Goal: Book appointment/travel/reservation

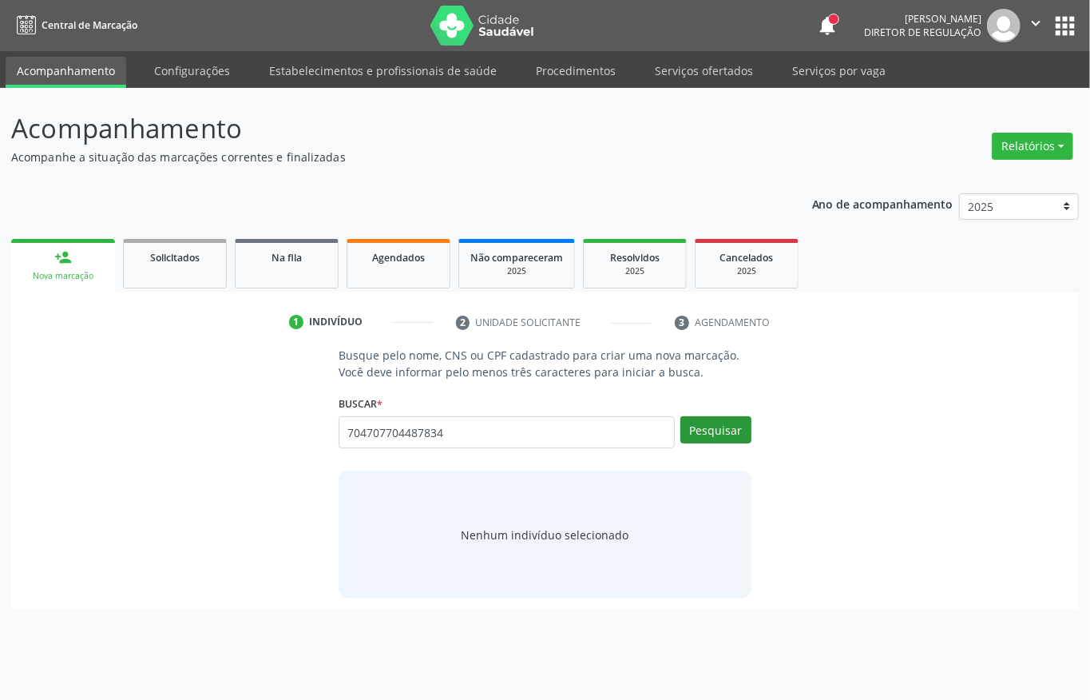
type input "704707704487834"
click at [739, 435] on button "Pesquisar" at bounding box center [716, 429] width 71 height 27
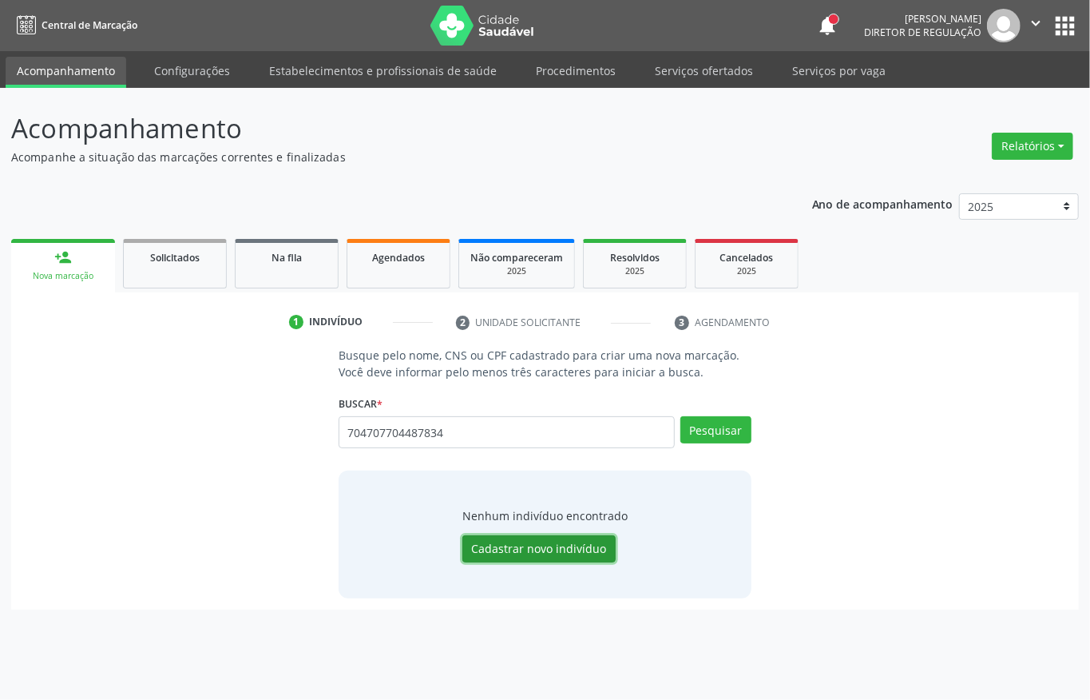
click at [558, 537] on button "Cadastrar novo indivíduo" at bounding box center [538, 548] width 153 height 27
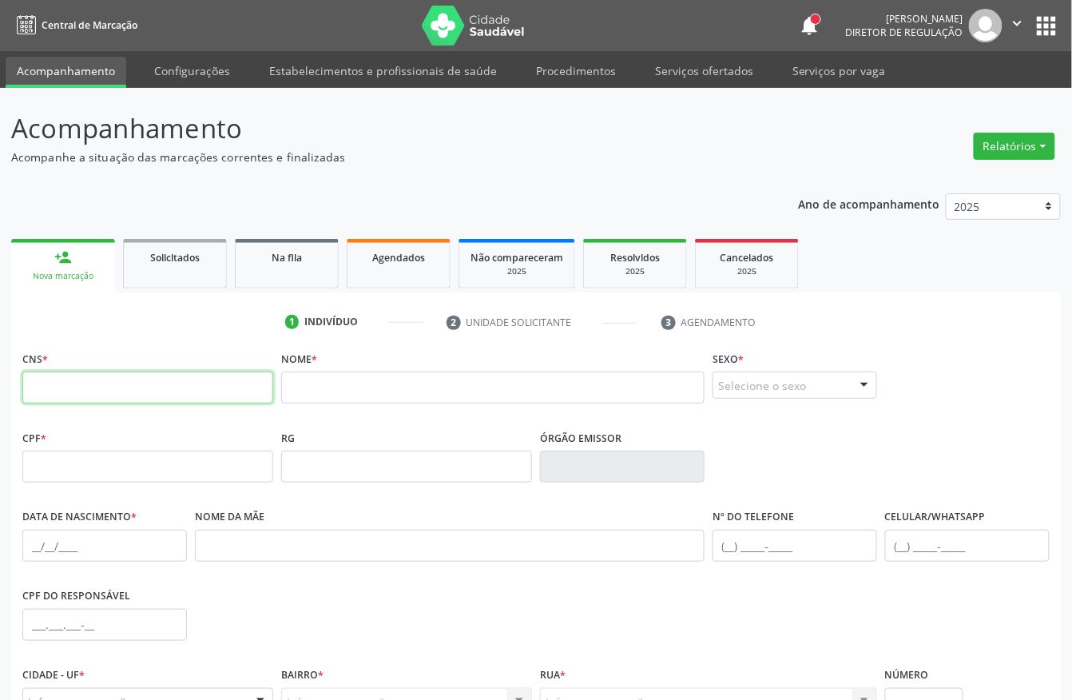
click at [141, 403] on input "text" at bounding box center [147, 387] width 251 height 32
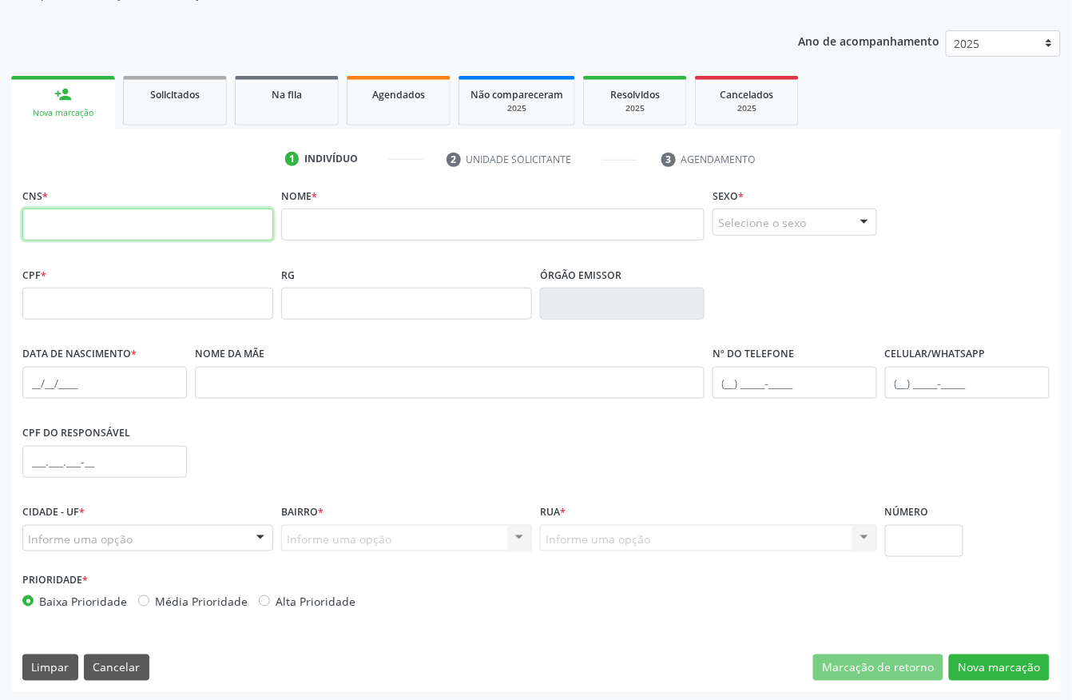
scroll to position [167, 0]
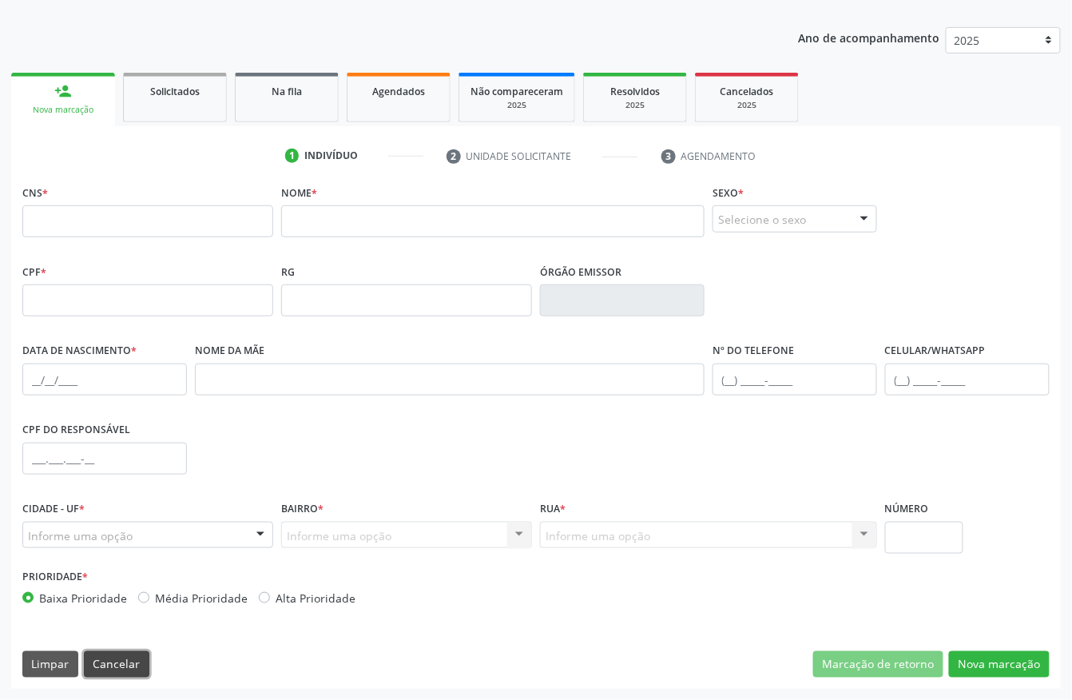
click at [115, 669] on button "Cancelar" at bounding box center [116, 664] width 65 height 27
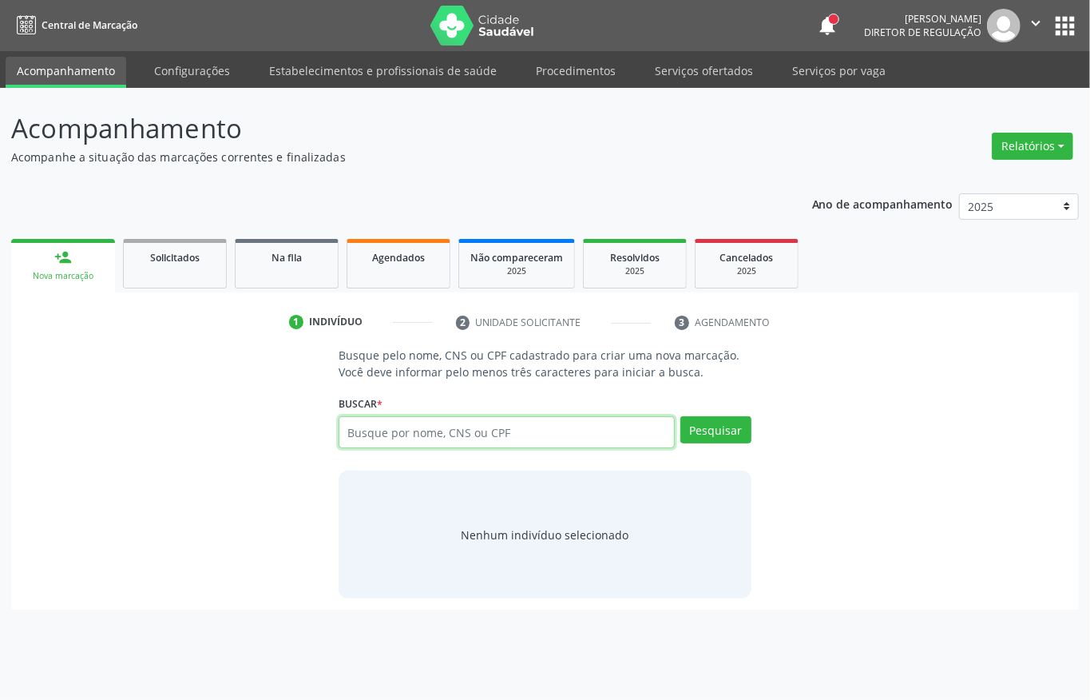
click at [435, 442] on input "text" at bounding box center [507, 432] width 336 height 32
type input "700008736746805"
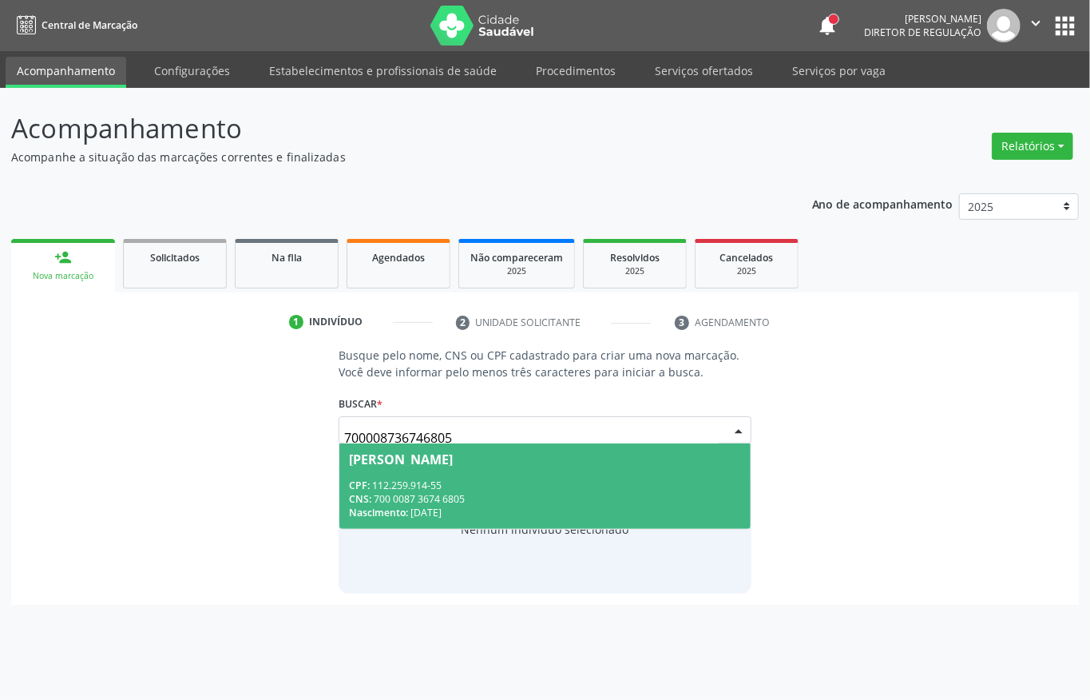
click at [396, 502] on div "CNS: 700 0087 3674 6805" at bounding box center [545, 499] width 392 height 14
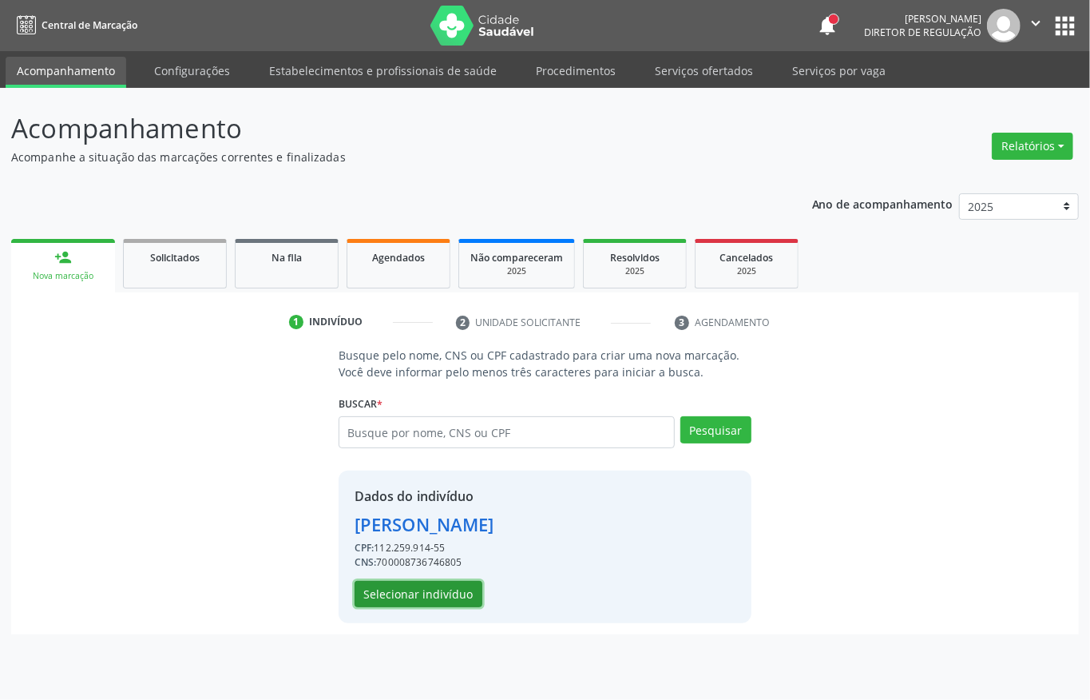
click at [400, 598] on button "Selecionar indivíduo" at bounding box center [419, 594] width 128 height 27
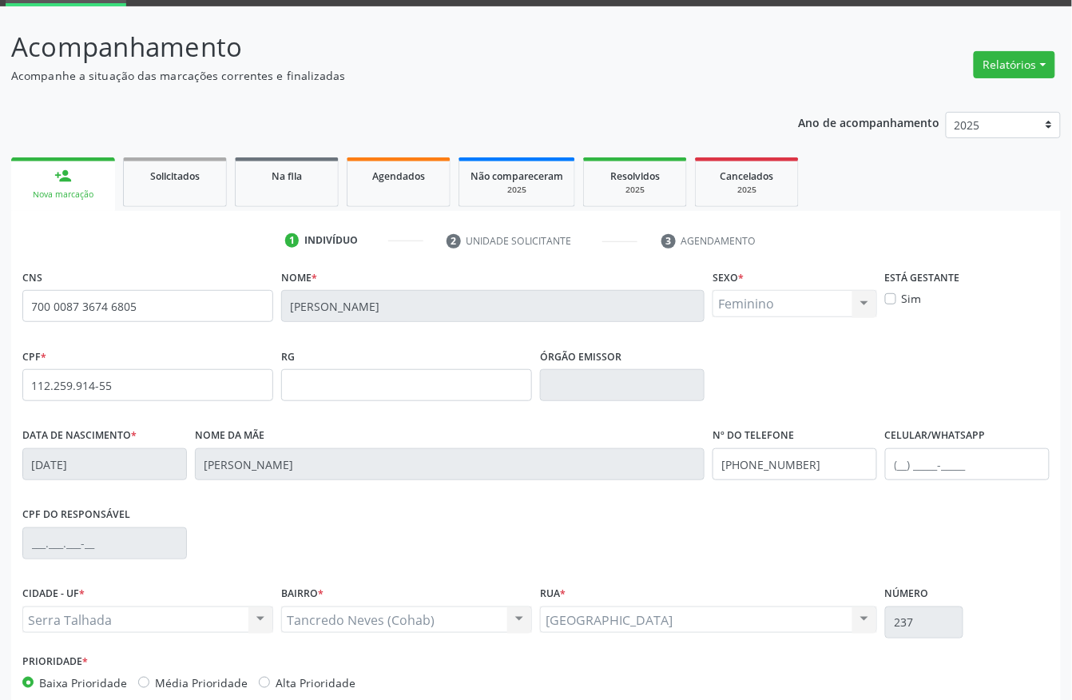
scroll to position [167, 0]
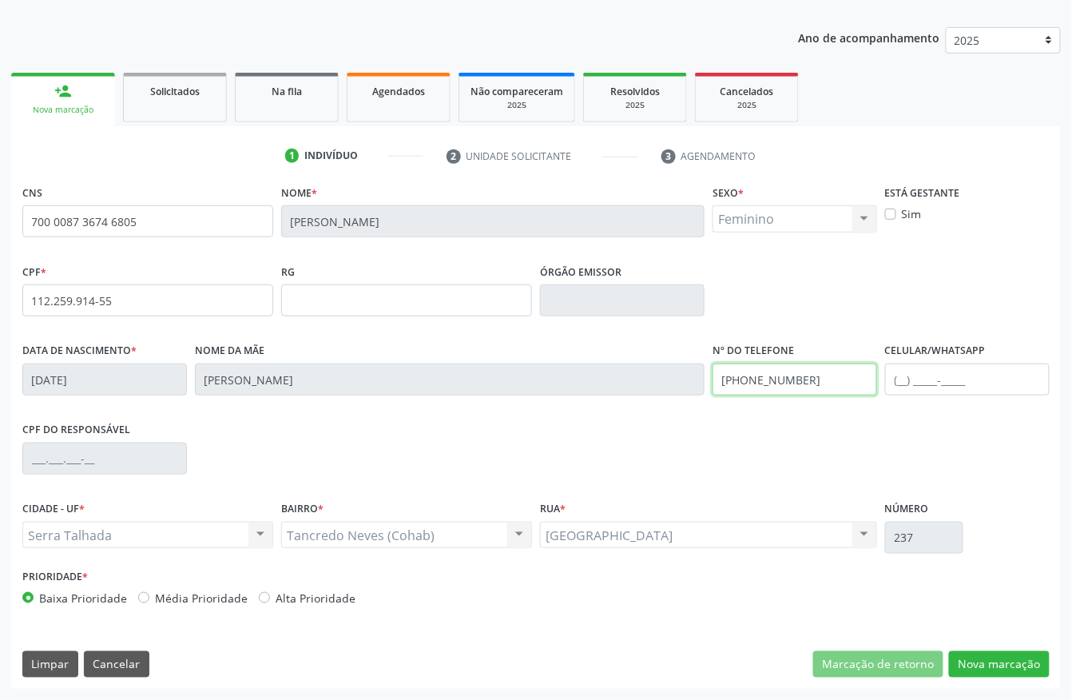
click at [812, 381] on input "[PHONE_NUMBER]" at bounding box center [794, 379] width 165 height 32
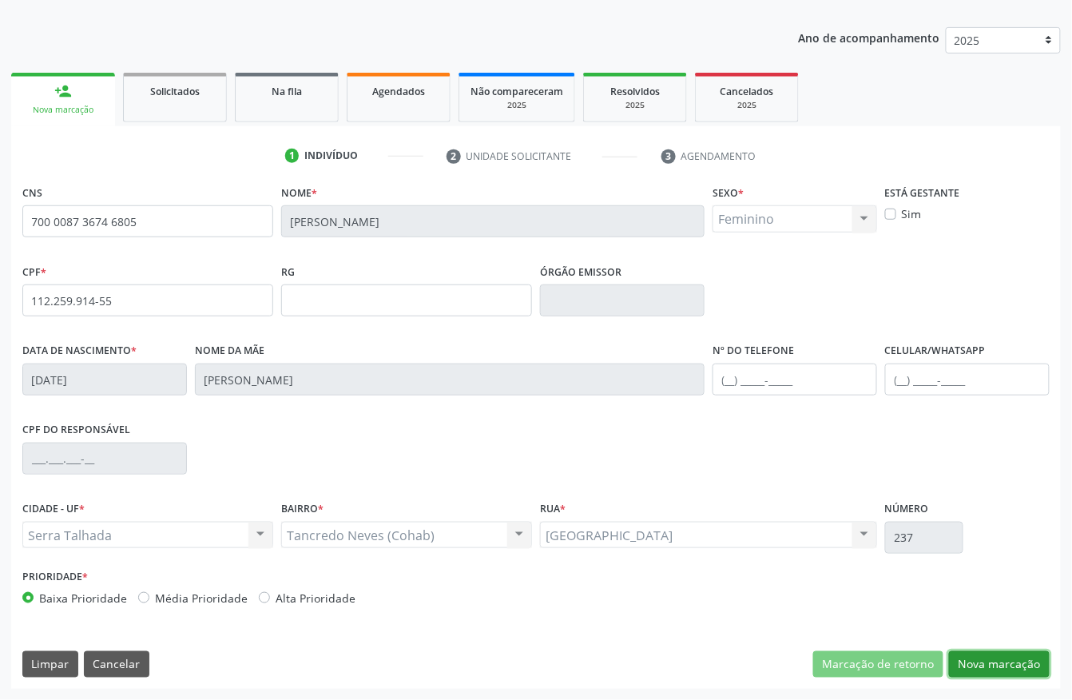
click at [1026, 665] on button "Nova marcação" at bounding box center [999, 664] width 101 height 27
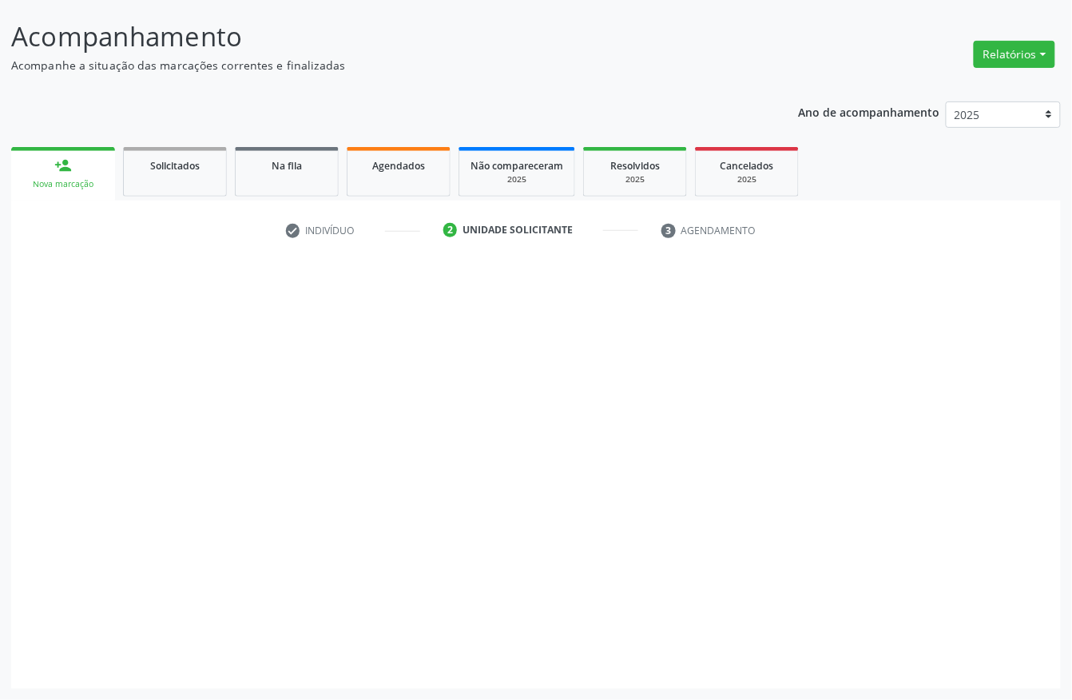
scroll to position [93, 0]
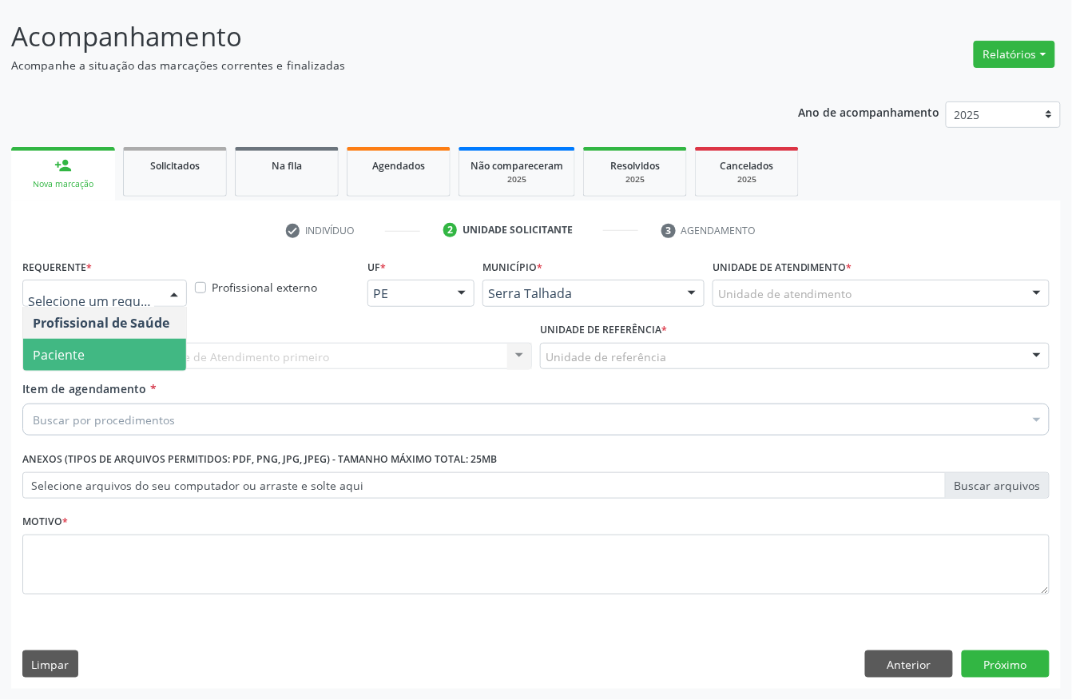
click at [90, 348] on span "Paciente" at bounding box center [104, 355] width 163 height 32
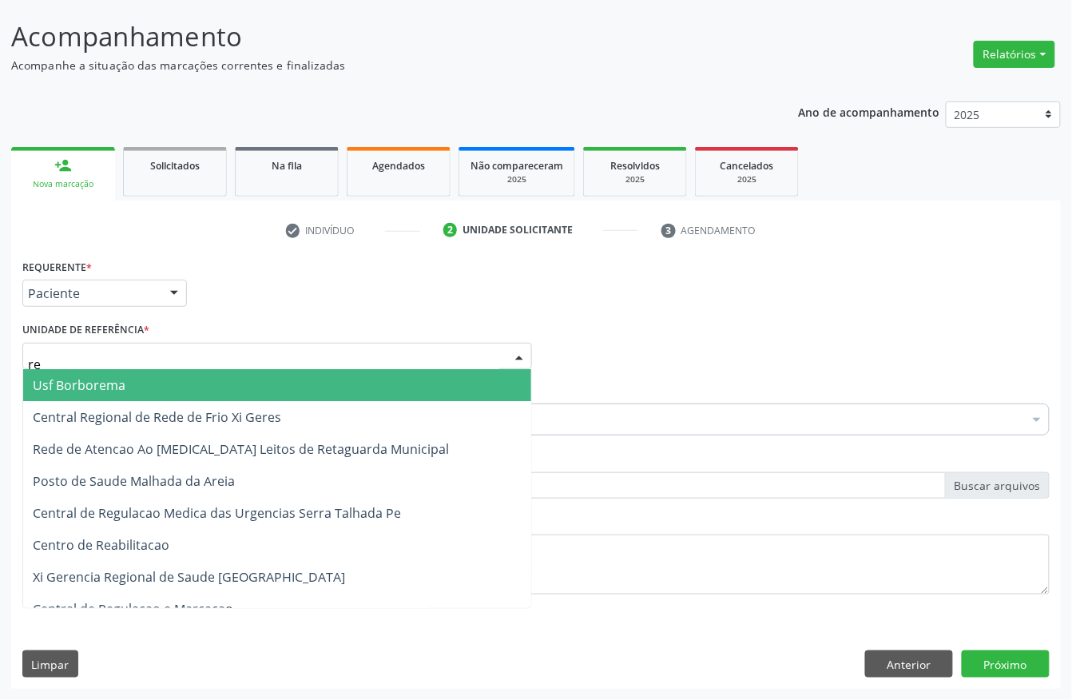
type input "rea"
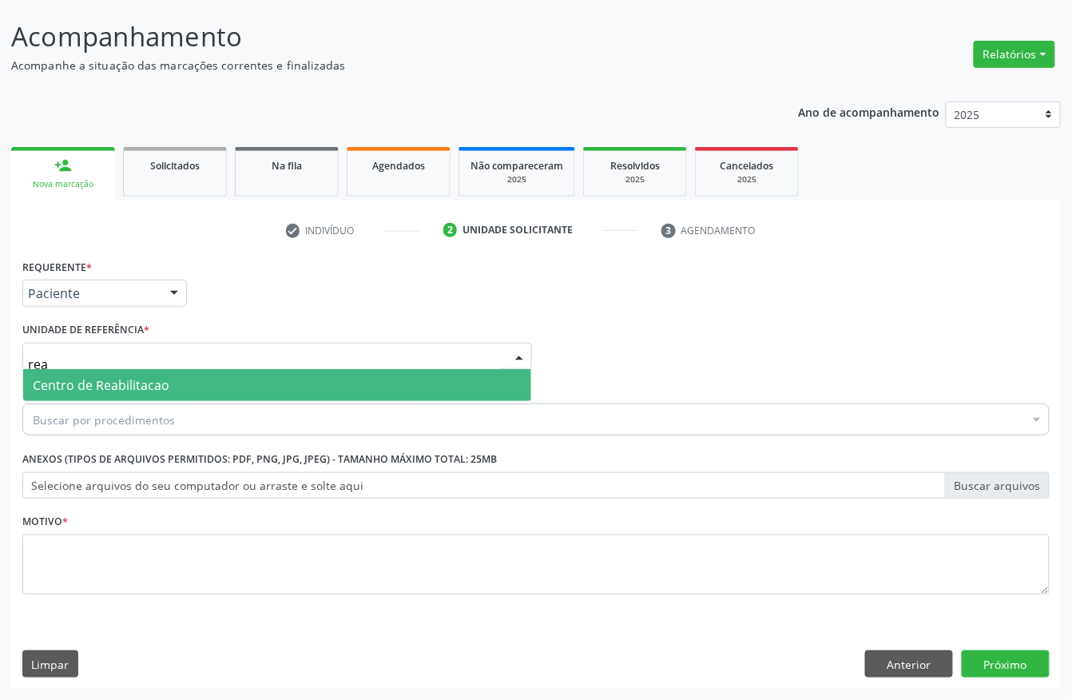
click at [131, 355] on input "rea" at bounding box center [263, 364] width 471 height 32
click at [131, 372] on span "Centro de Reabilitacao" at bounding box center [277, 385] width 508 height 32
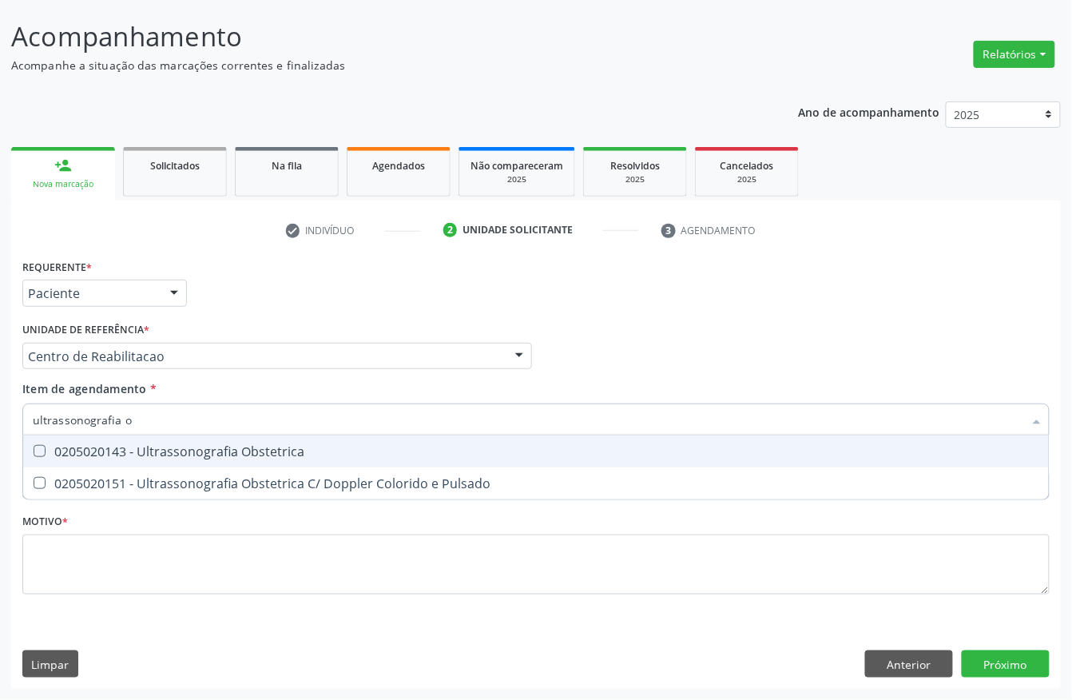
type input "ultrassonografia ob"
click at [70, 446] on div "0205020143 - Ultrassonografia Obstetrica" at bounding box center [536, 451] width 1006 height 13
checkbox Obstetrica "true"
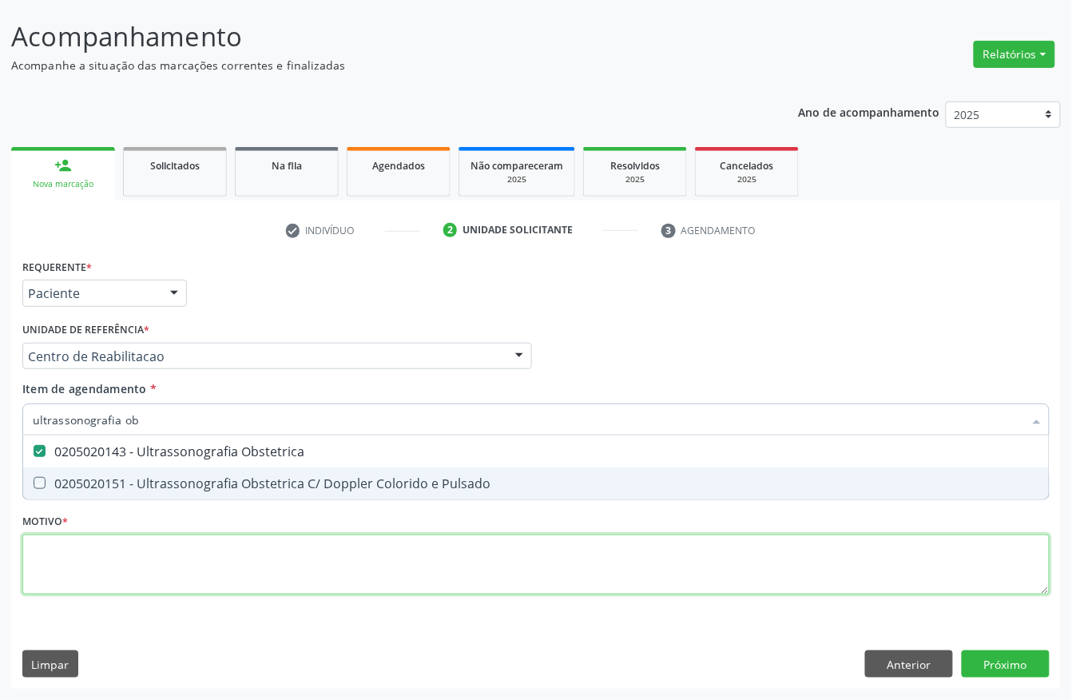
click at [93, 570] on div "Requerente * Paciente Profissional de Saúde Paciente Nenhum resultado encontrad…" at bounding box center [535, 436] width 1027 height 362
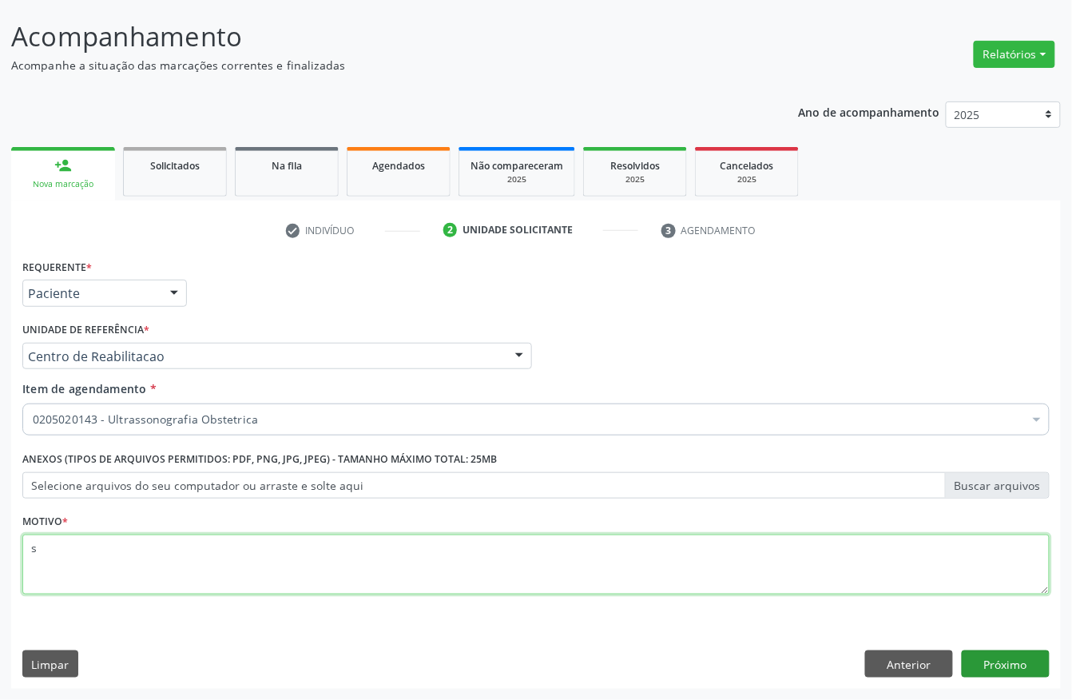
type textarea "s"
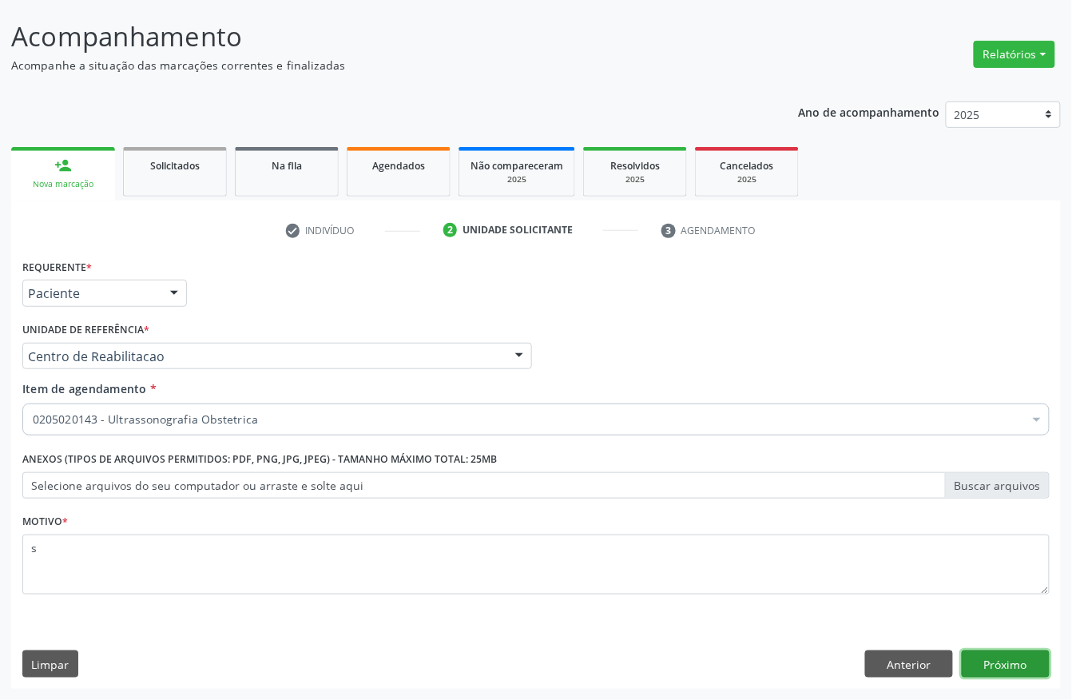
click at [1014, 660] on button "Próximo" at bounding box center [1006, 663] width 88 height 27
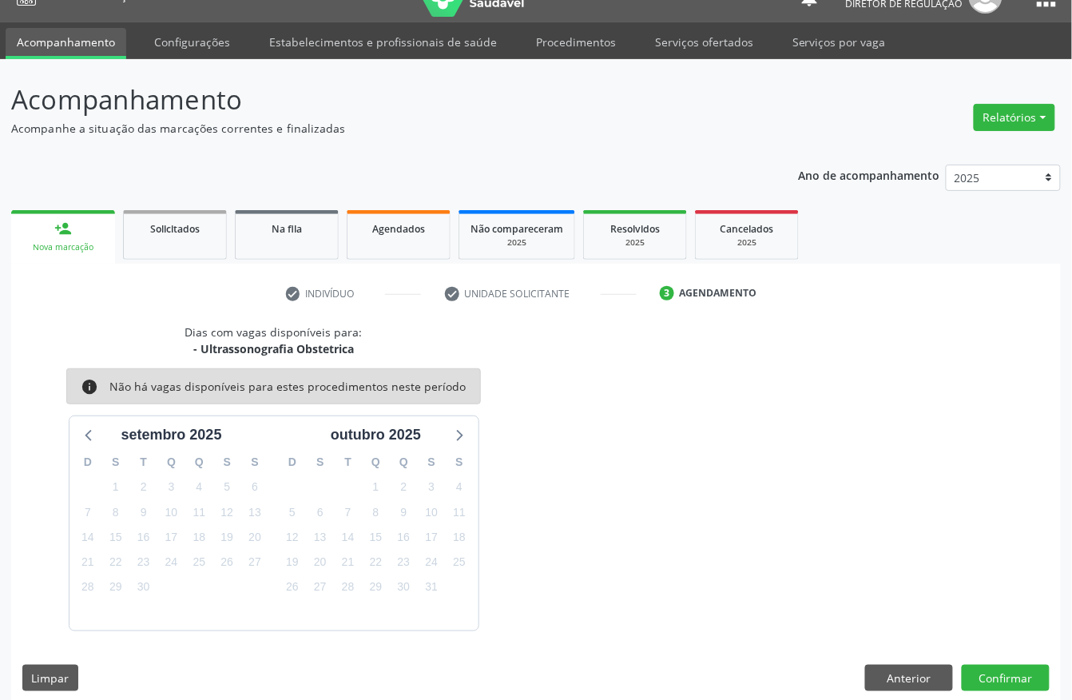
scroll to position [45, 0]
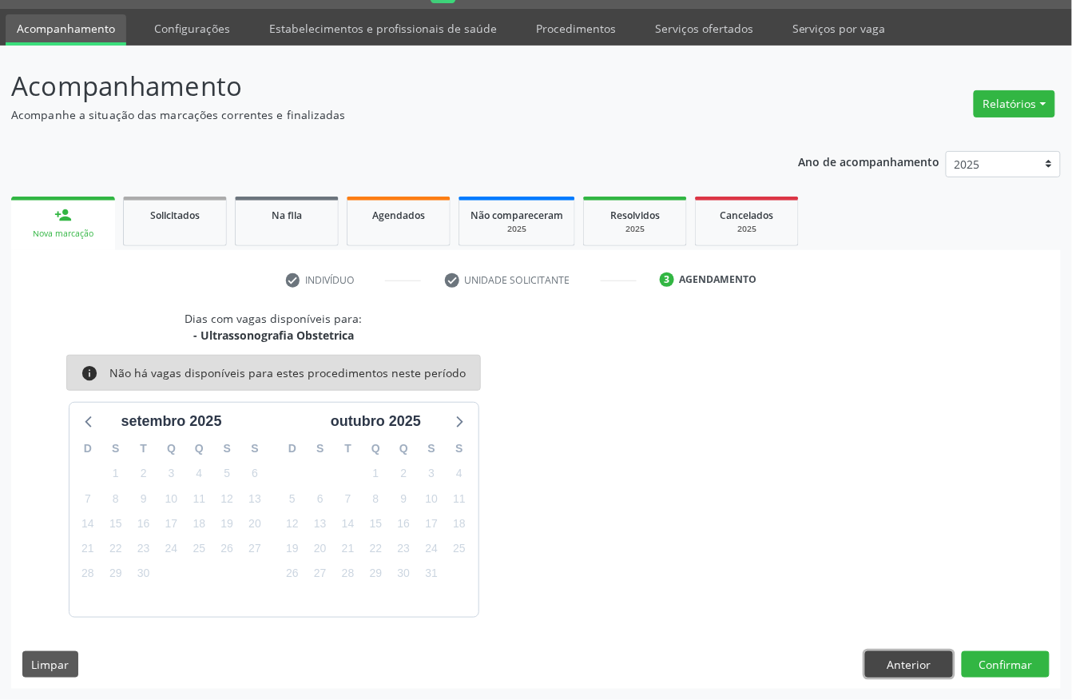
click at [892, 651] on button "Anterior" at bounding box center [909, 664] width 88 height 27
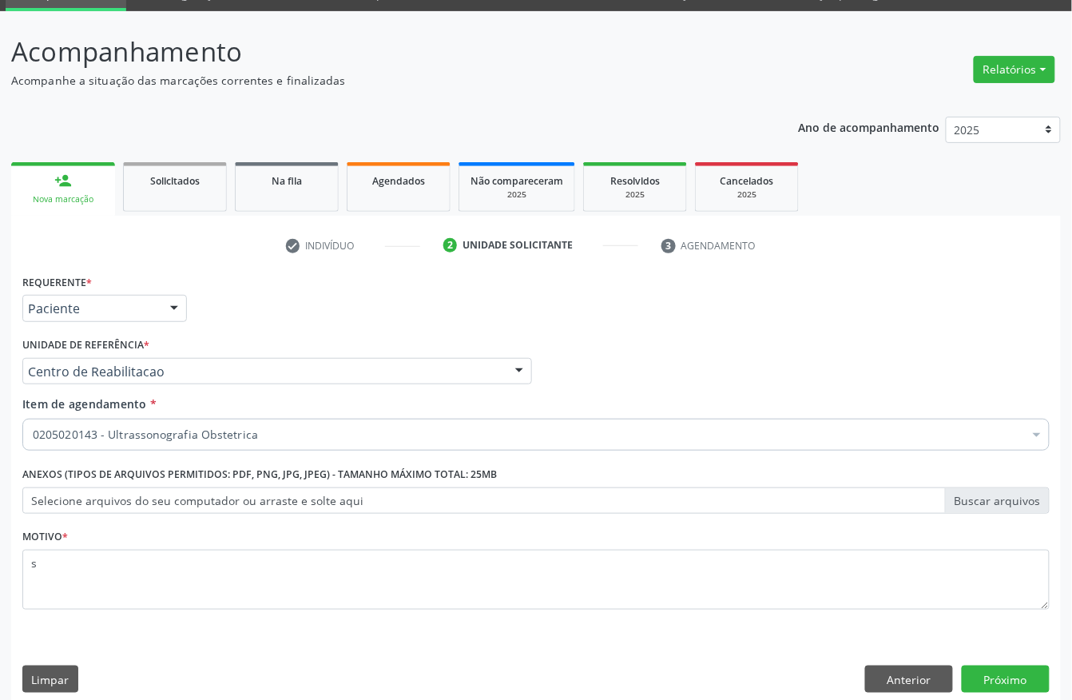
scroll to position [93, 0]
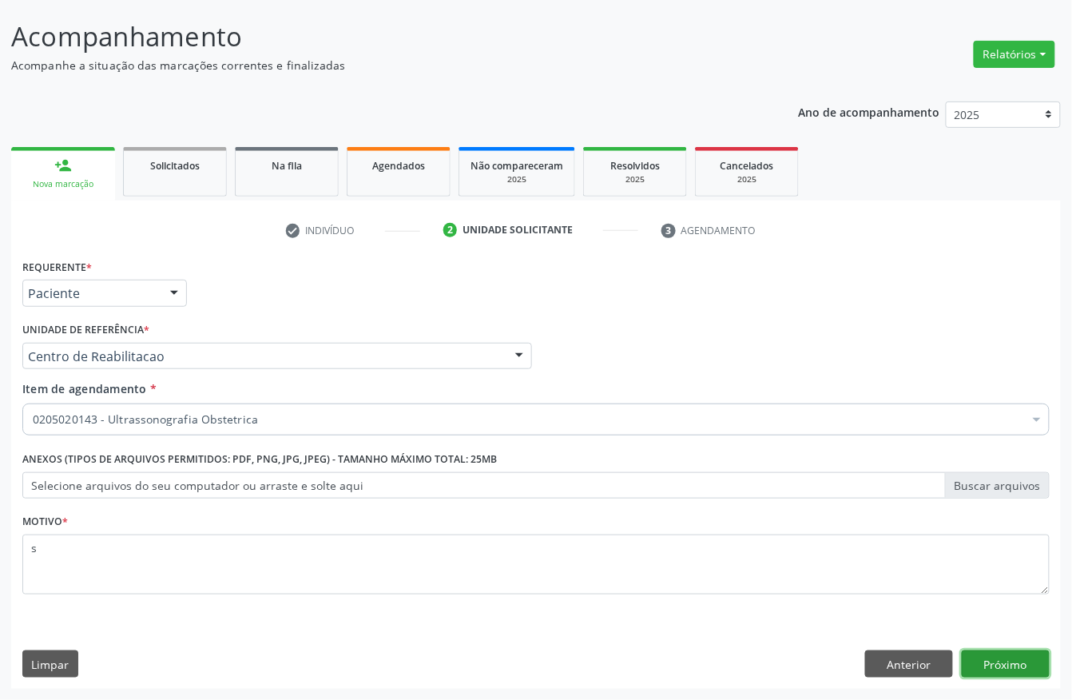
click at [1010, 674] on button "Próximo" at bounding box center [1006, 663] width 88 height 27
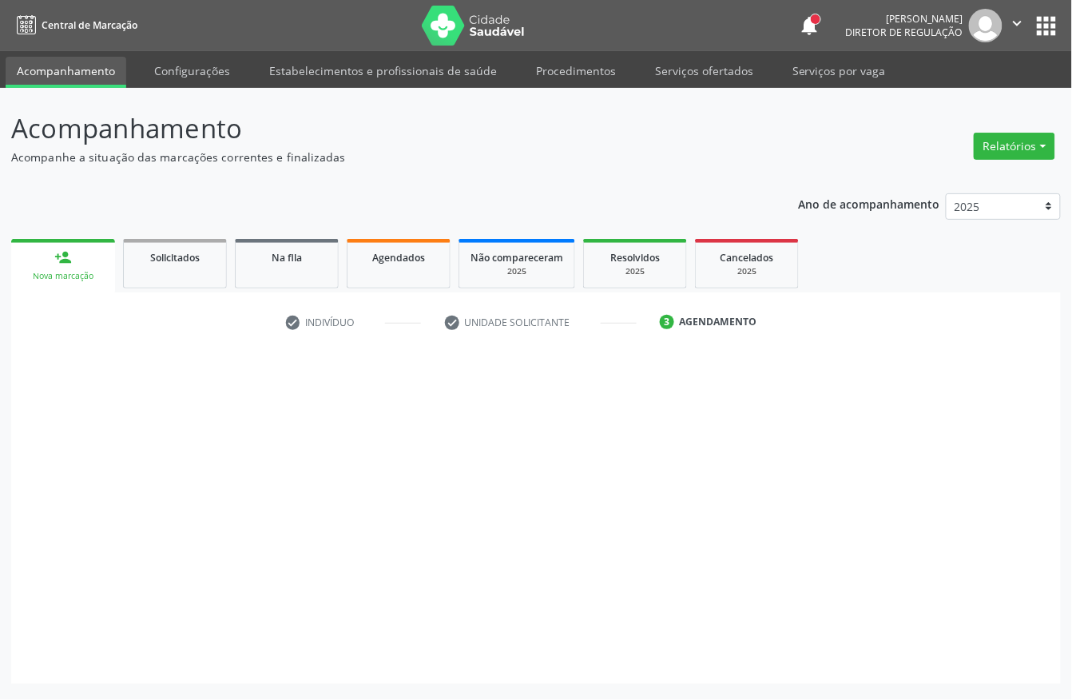
scroll to position [0, 0]
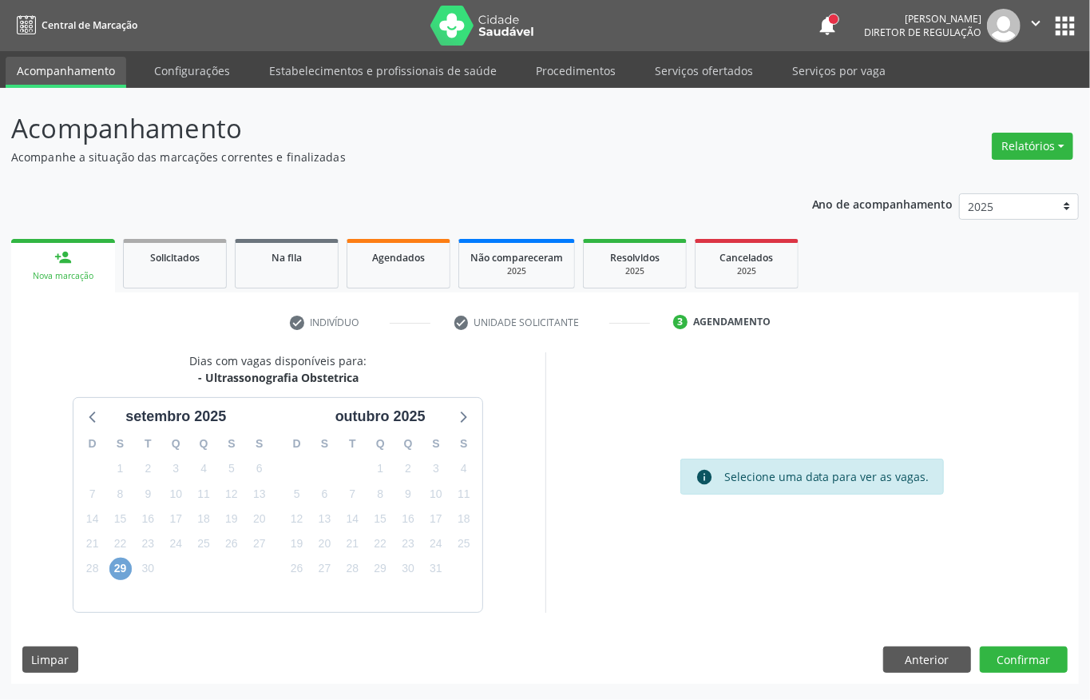
click at [125, 564] on span "29" at bounding box center [120, 569] width 22 height 22
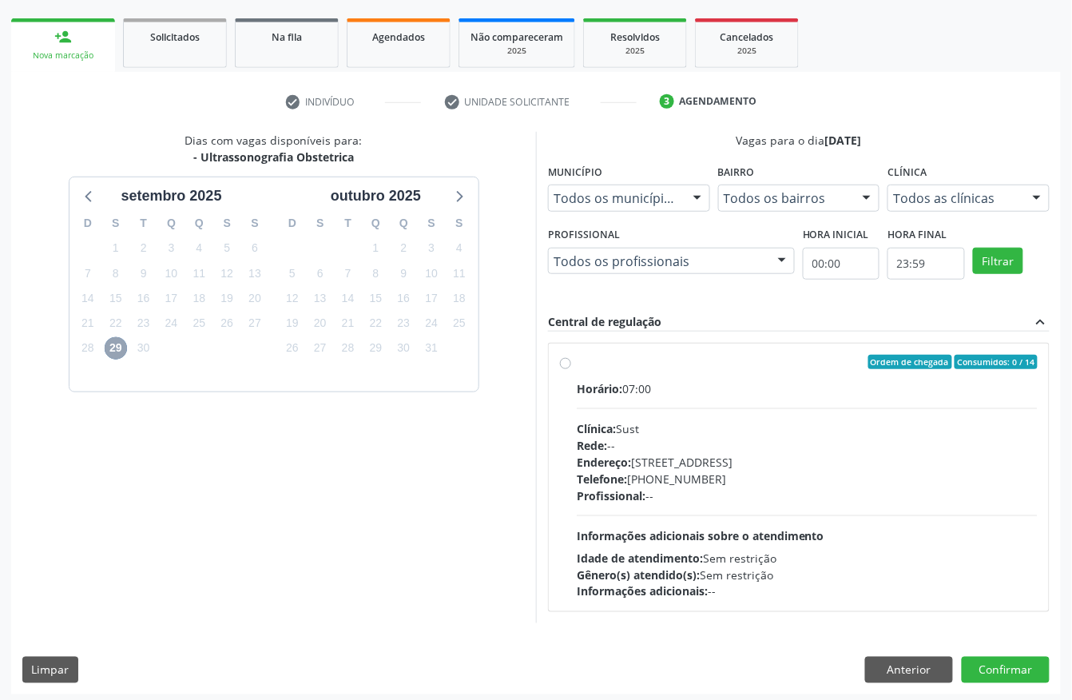
scroll to position [228, 0]
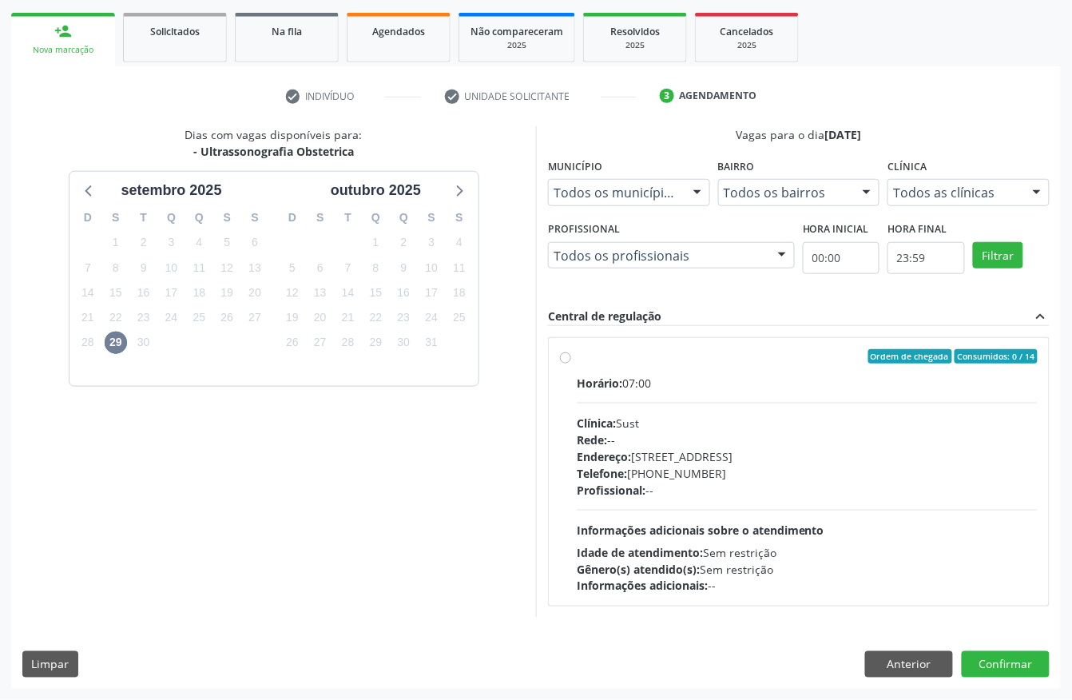
click at [720, 406] on div "Horário: 07:00 Clínica: Sust Rede: -- Endereço: [STREET_ADDRESS] Telefone: [PHO…" at bounding box center [807, 485] width 461 height 220
click at [571, 363] on input "Ordem de chegada Consumidos: 0 / 14 Horário: 07:00 Clínica: Sust Rede: -- Ender…" at bounding box center [565, 356] width 11 height 14
radio input "true"
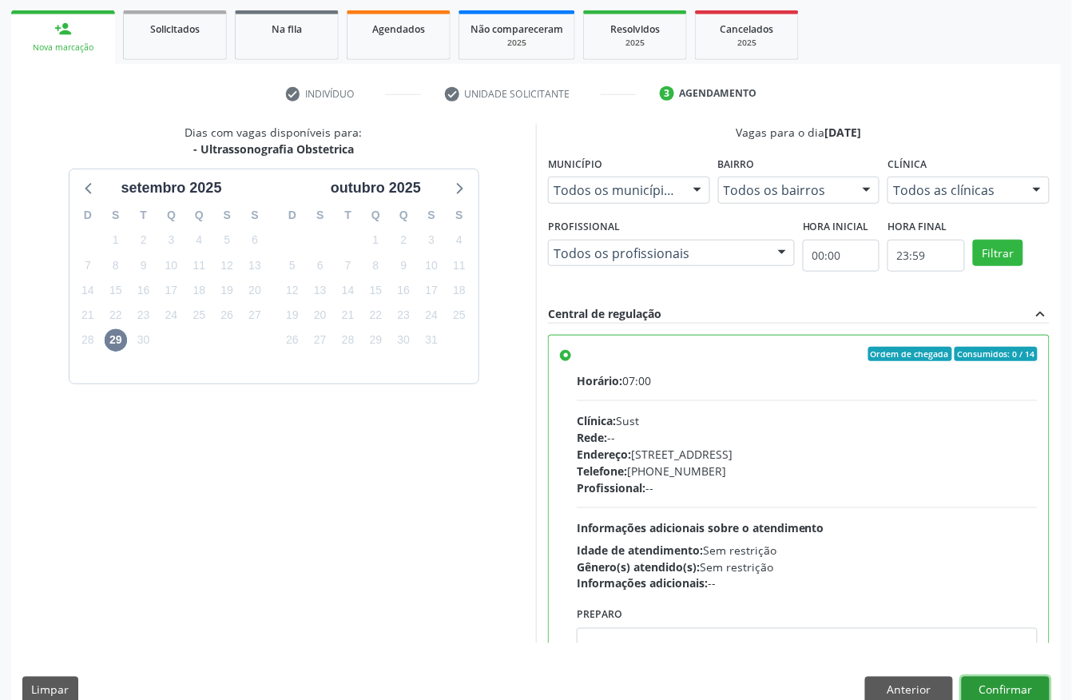
click at [1014, 690] on button "Confirmar" at bounding box center [1006, 690] width 88 height 27
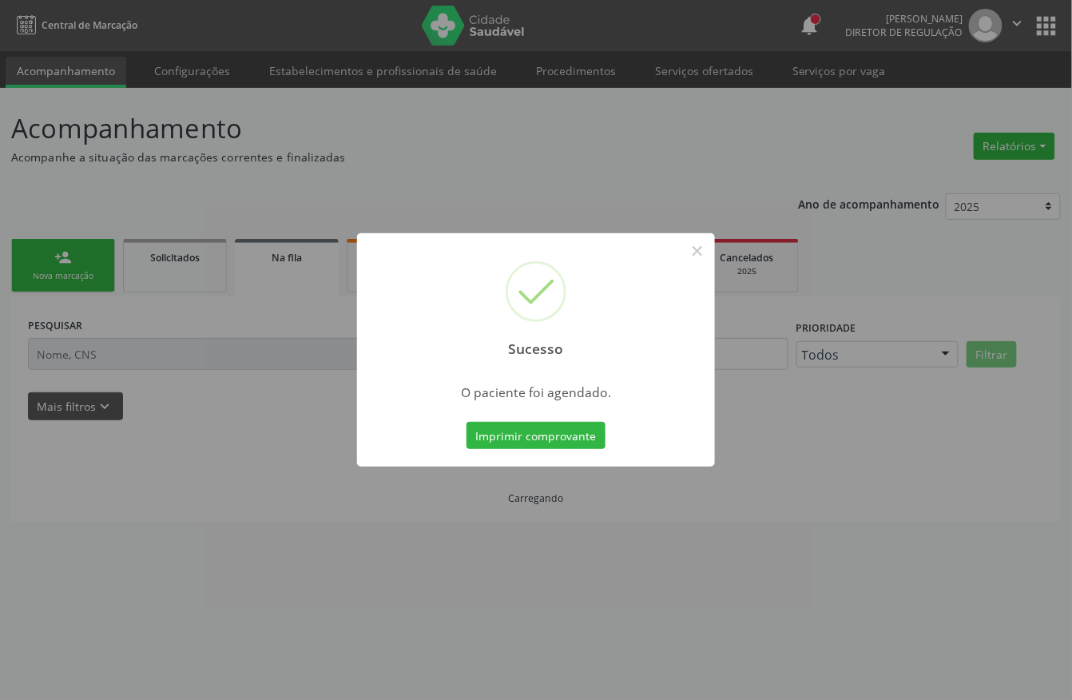
scroll to position [0, 0]
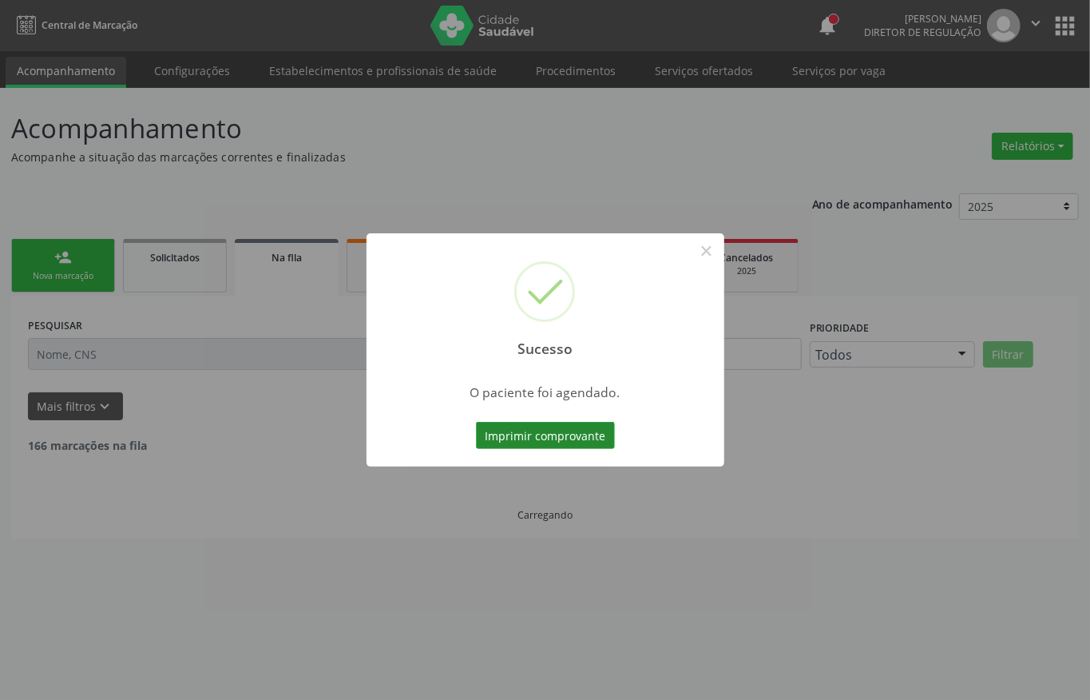
click at [515, 435] on button "Imprimir comprovante" at bounding box center [545, 435] width 139 height 27
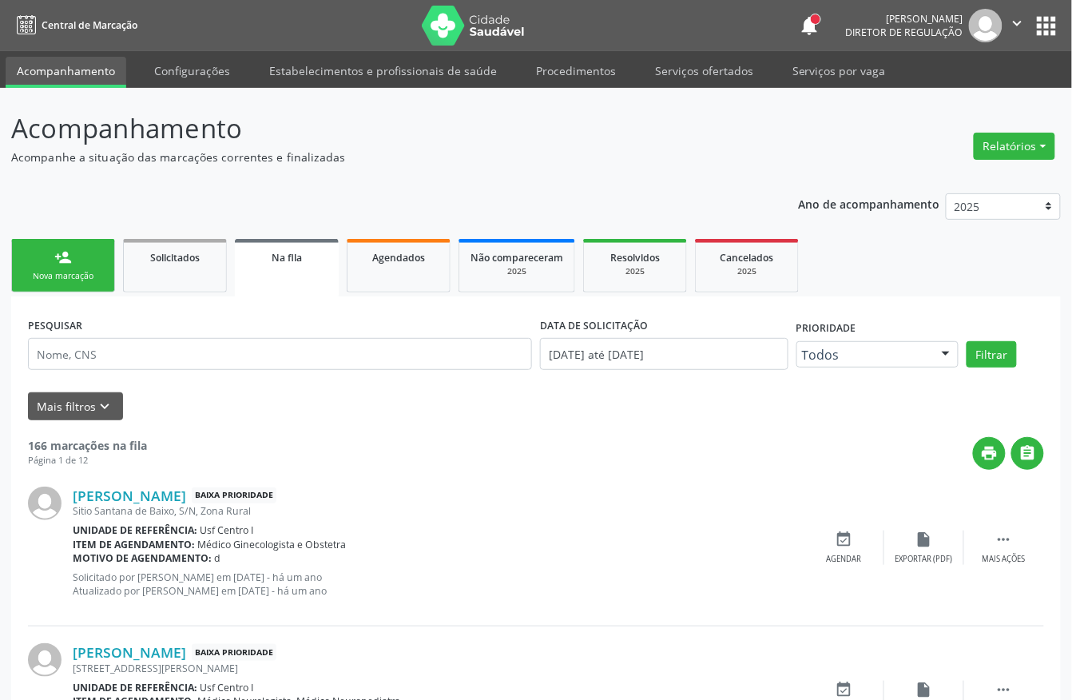
click at [85, 276] on div "Nova marcação" at bounding box center [63, 276] width 80 height 12
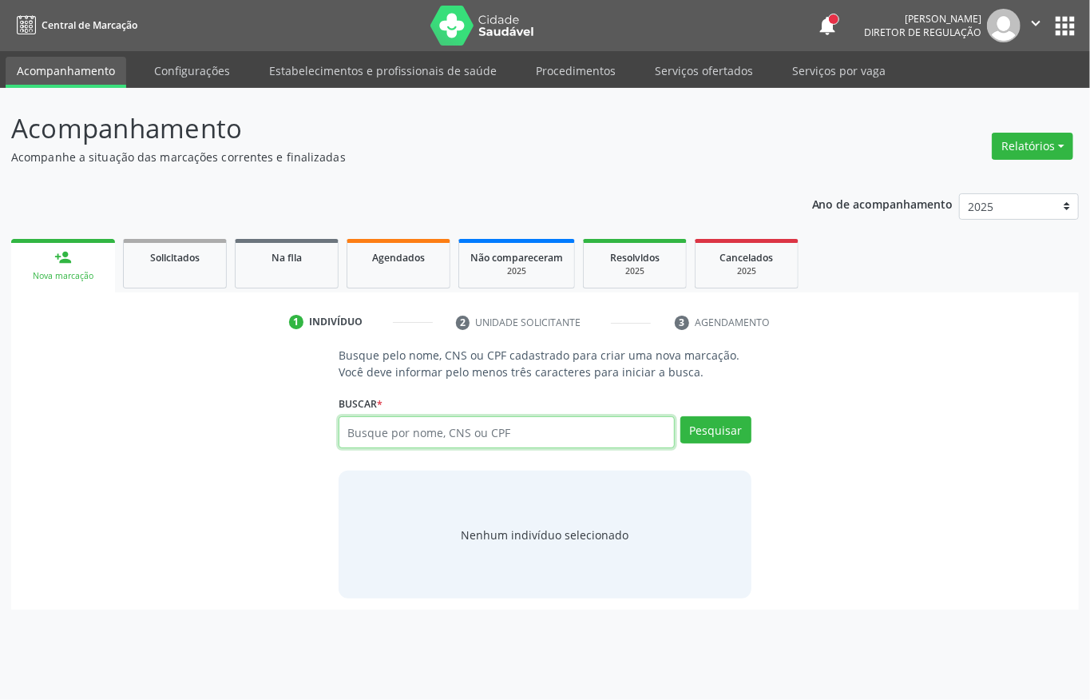
click at [400, 432] on input "text" at bounding box center [507, 432] width 336 height 32
type input "700804498541380"
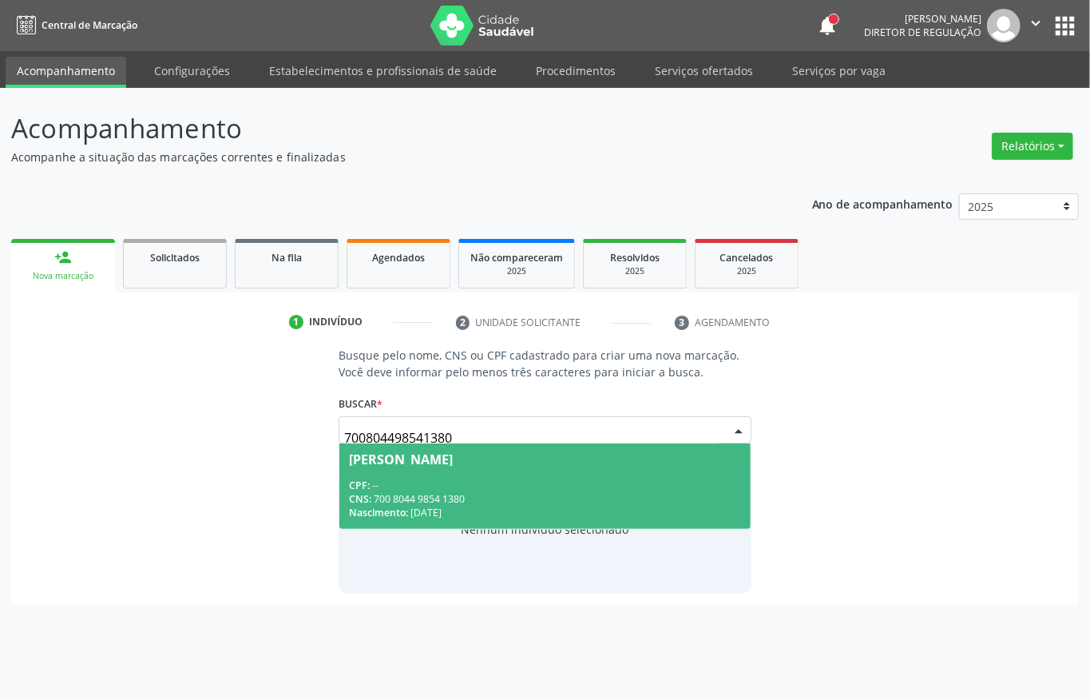
click at [445, 490] on div "CPF: --" at bounding box center [545, 485] width 392 height 14
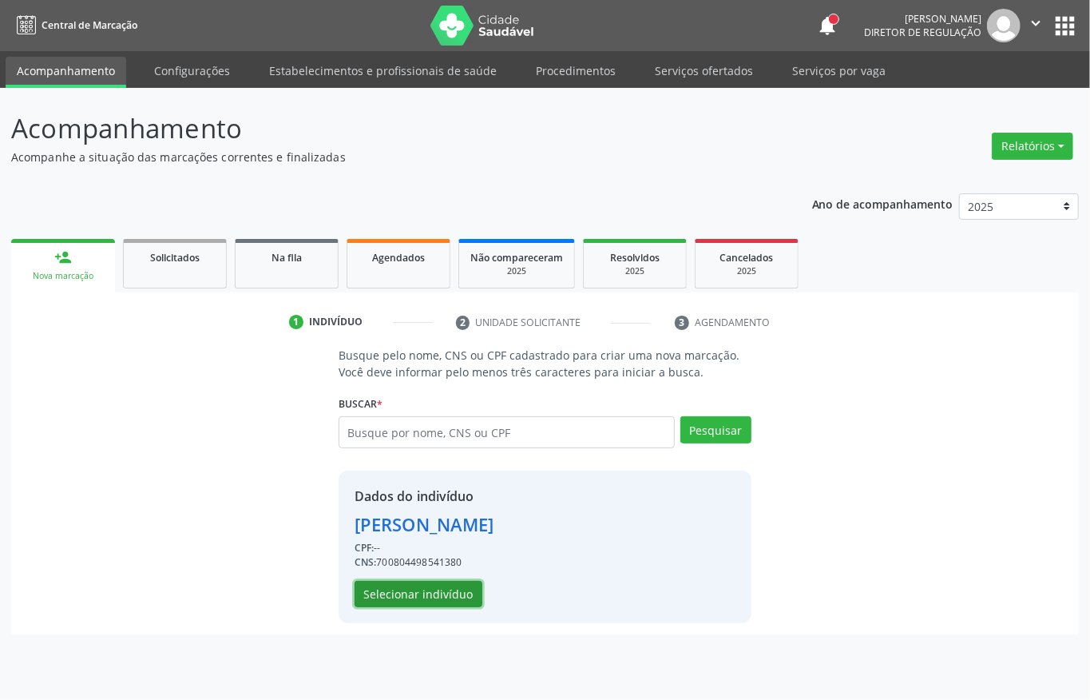
click at [433, 595] on button "Selecionar indivíduo" at bounding box center [419, 594] width 128 height 27
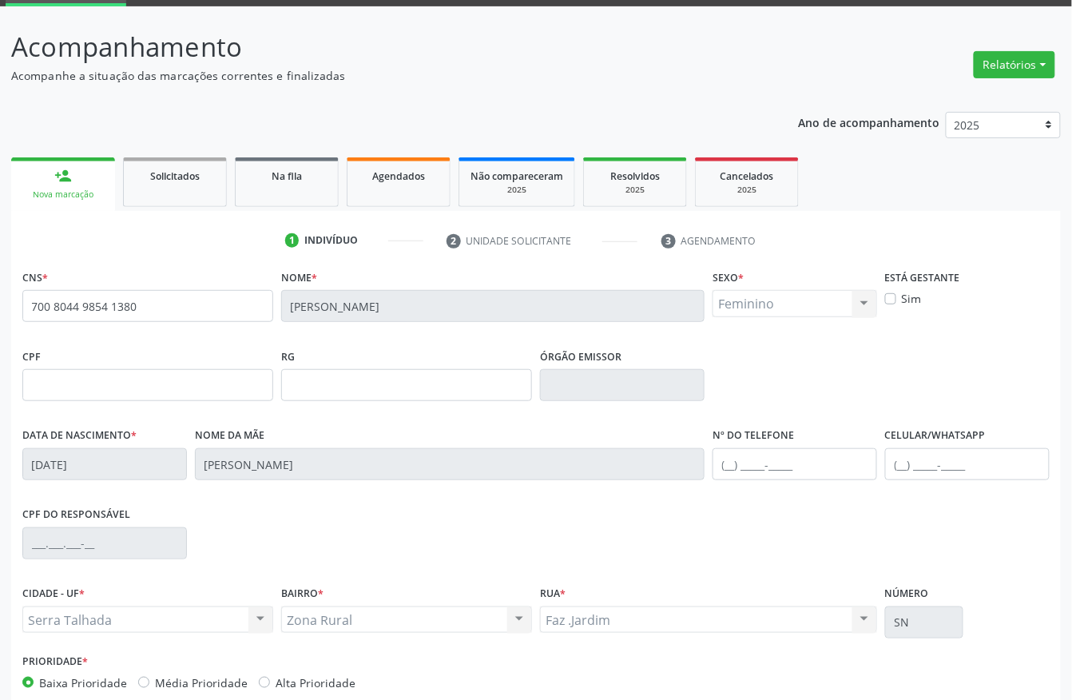
scroll to position [167, 0]
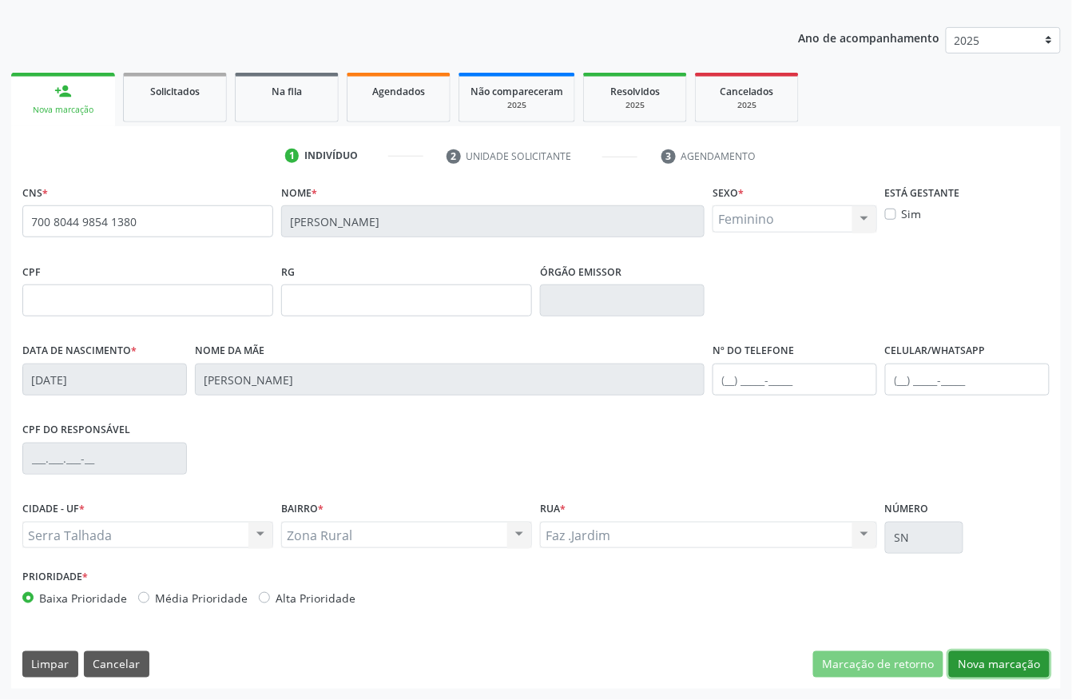
click at [1006, 652] on button "Nova marcação" at bounding box center [999, 664] width 101 height 27
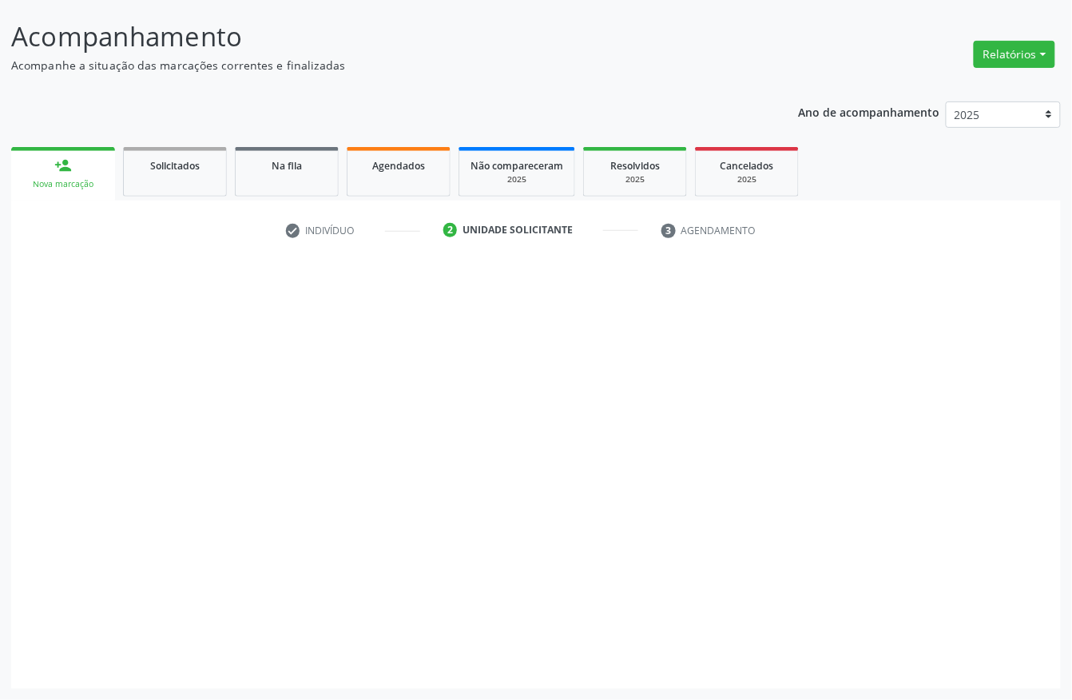
scroll to position [93, 0]
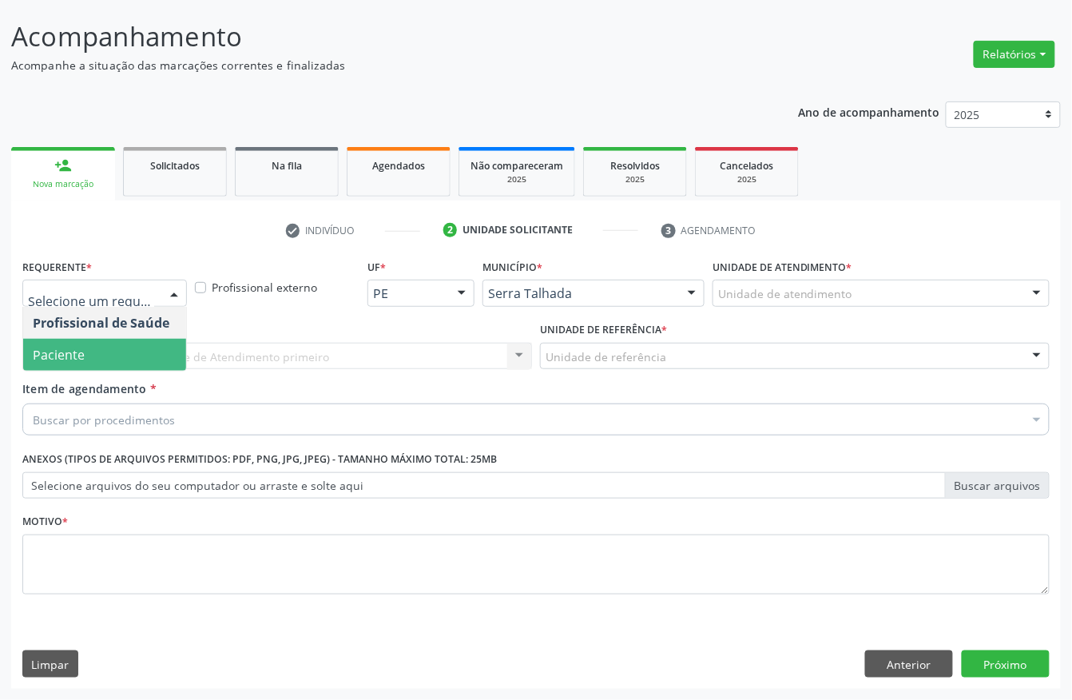
click at [100, 356] on span "Paciente" at bounding box center [104, 355] width 163 height 32
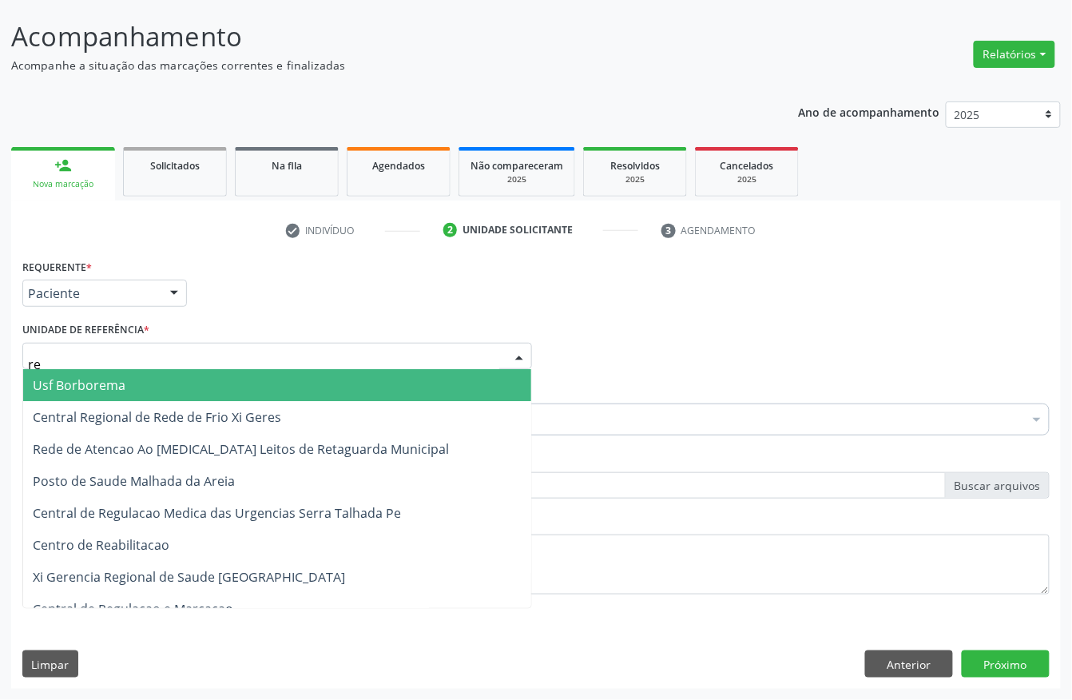
type input "rea"
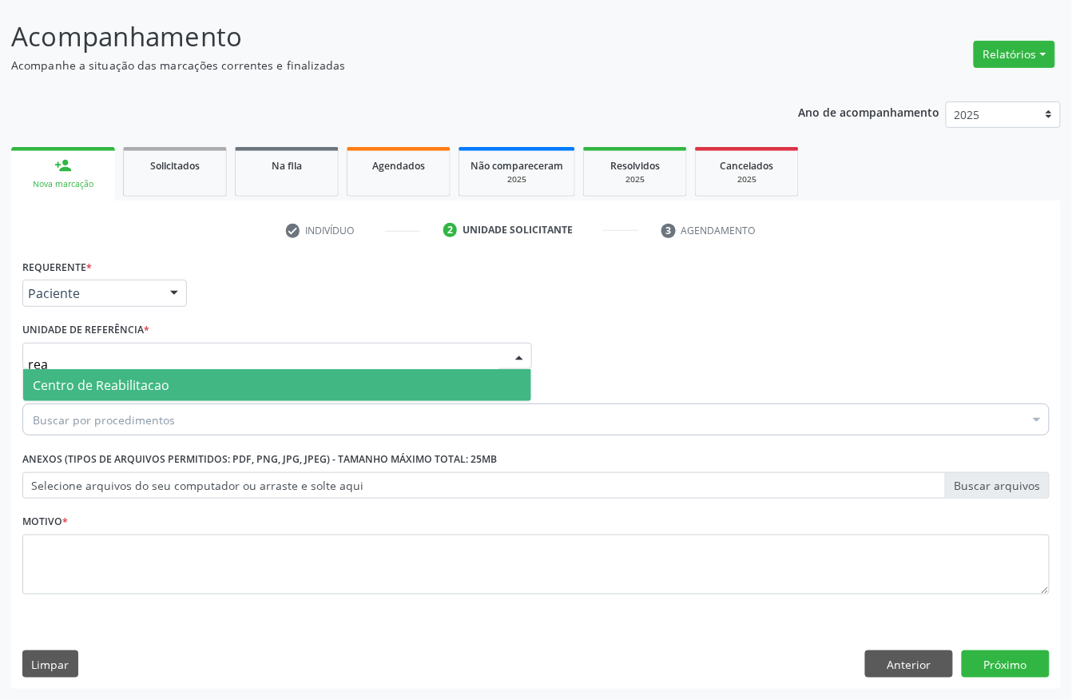
click at [148, 393] on span "Centro de Reabilitacao" at bounding box center [277, 385] width 508 height 32
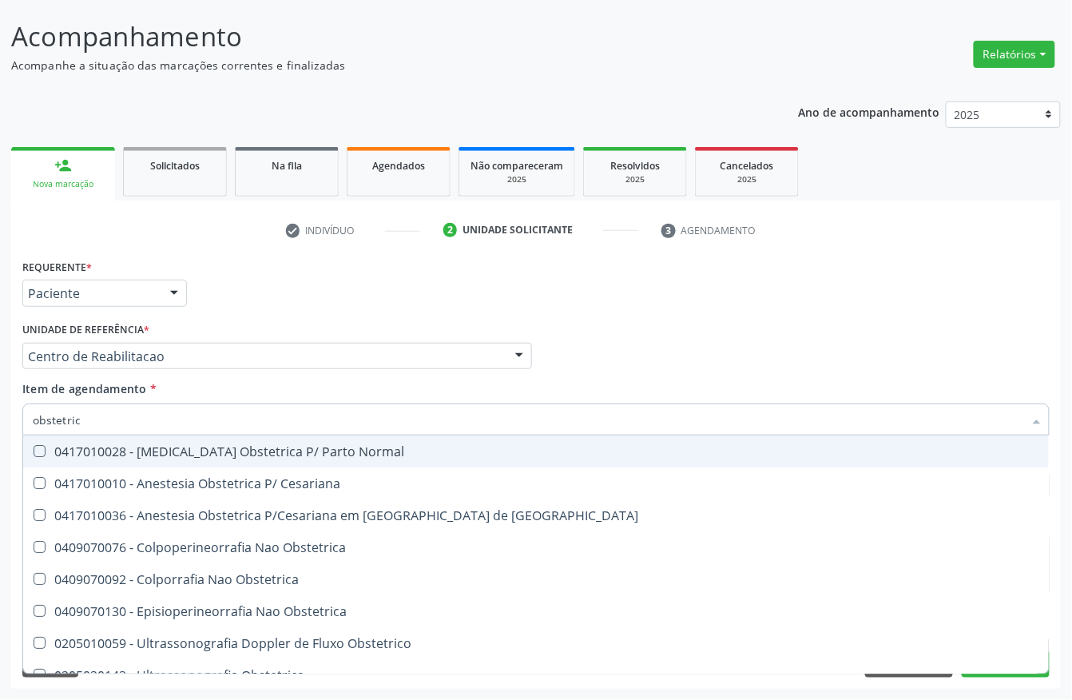
type input "obstetrica"
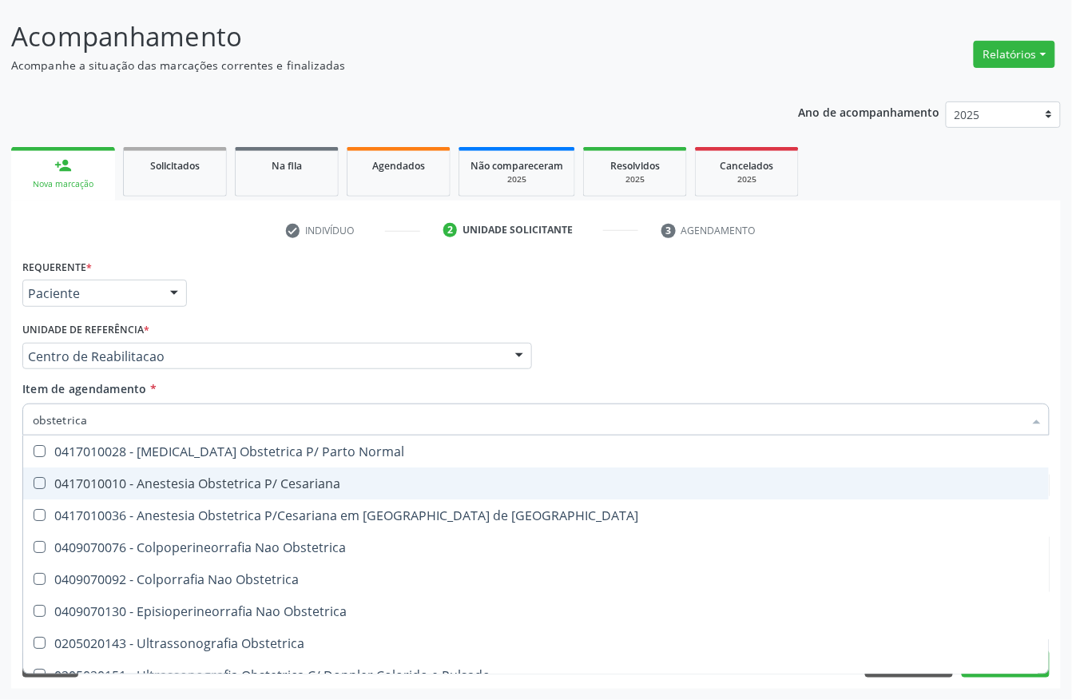
scroll to position [18, 0]
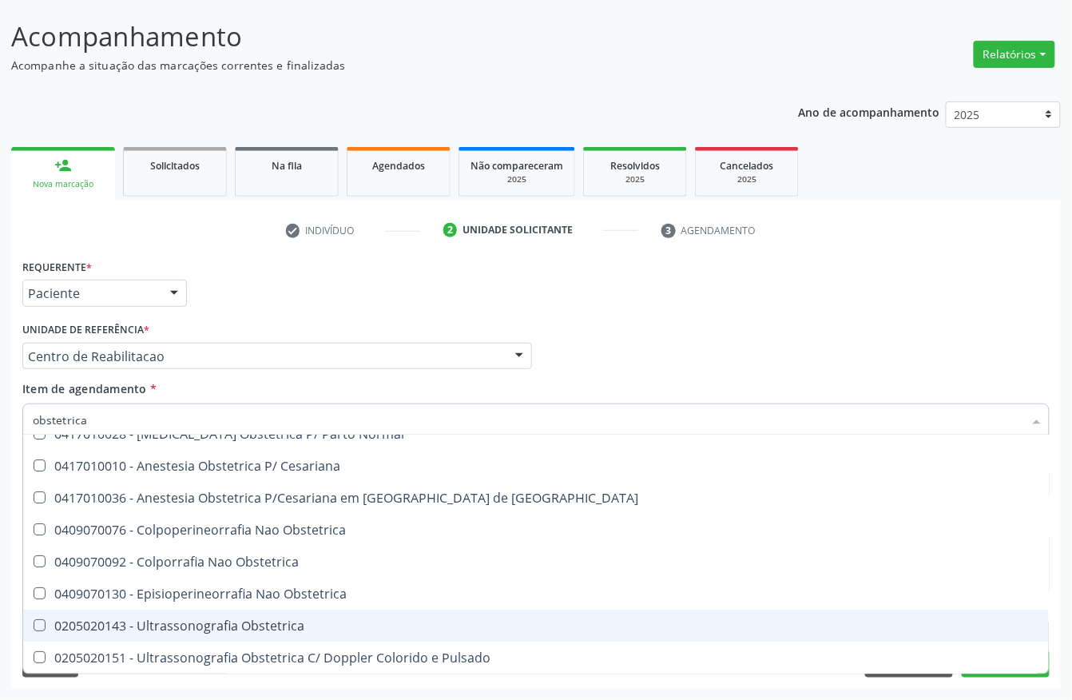
click at [171, 624] on div "0205020143 - Ultrassonografia Obstetrica" at bounding box center [536, 625] width 1006 height 13
checkbox Obstetrica "true"
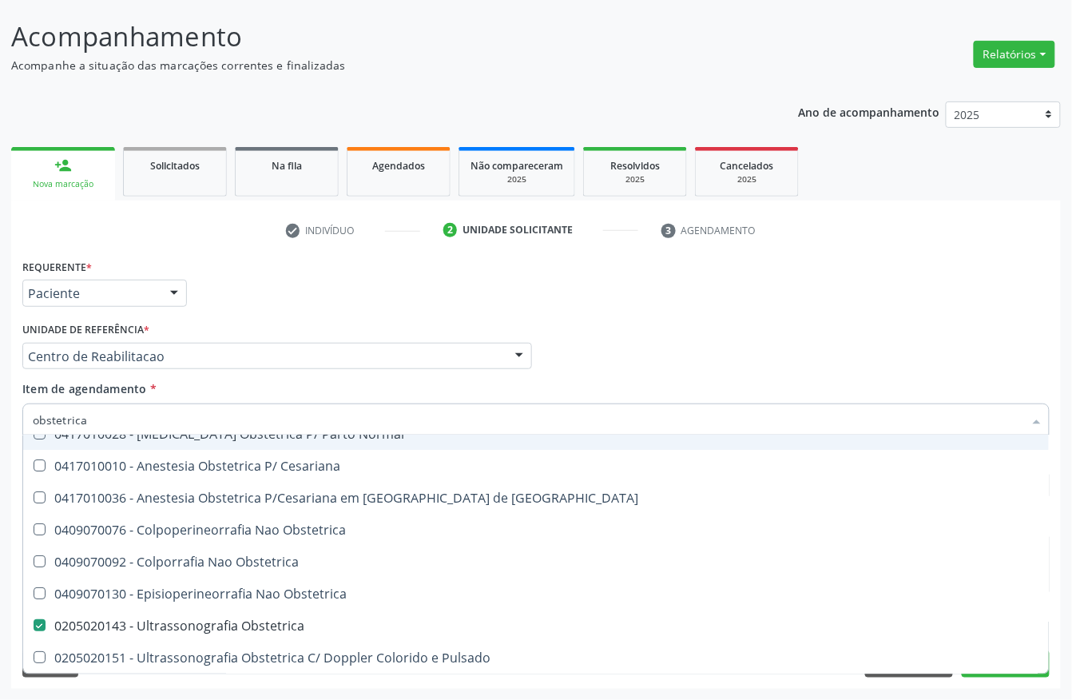
click at [503, 327] on div "Unidade de referência * Centro de Reabilitacao Usf do Mutirao Usf Cohab Usf Cai…" at bounding box center [277, 343] width 510 height 51
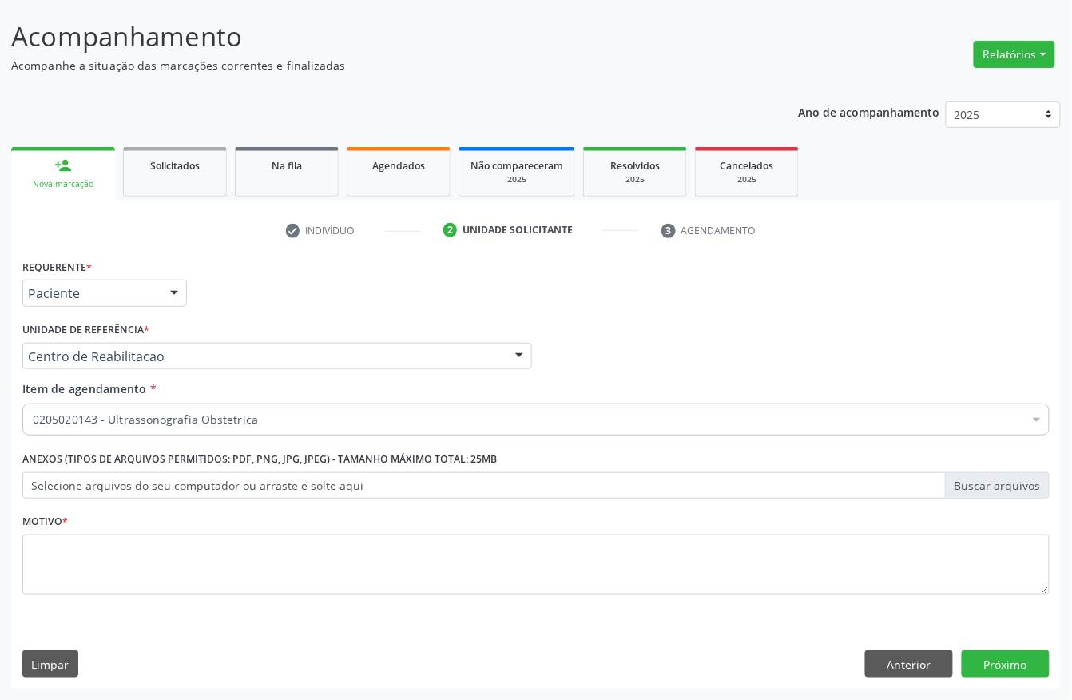
scroll to position [0, 0]
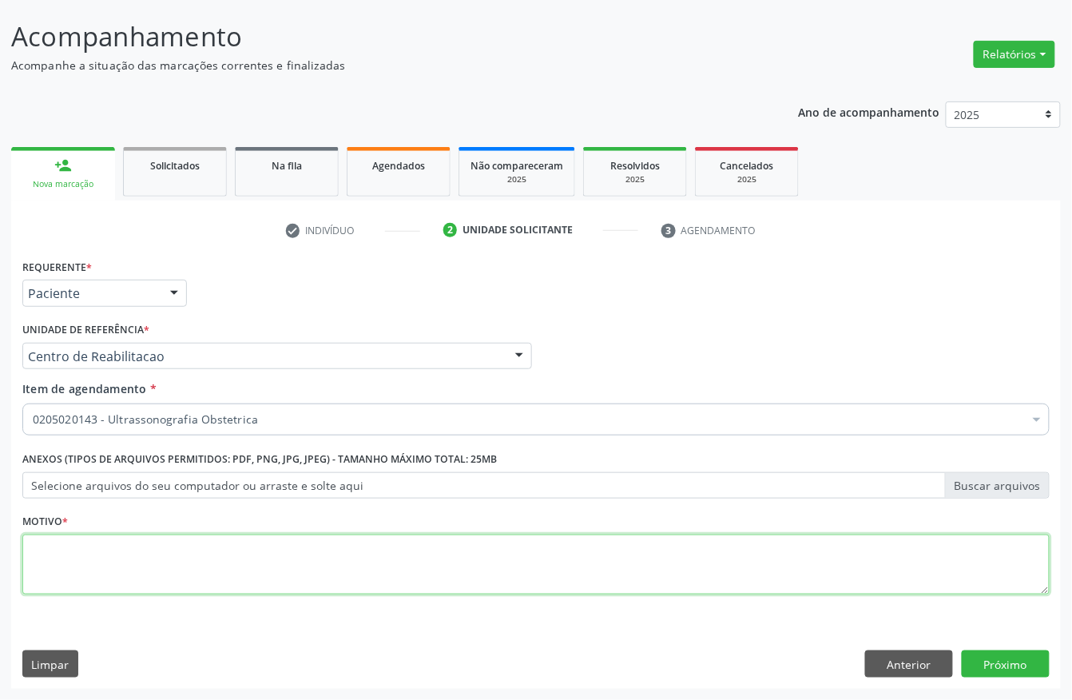
click at [298, 572] on textarea at bounding box center [535, 564] width 1027 height 61
type textarea "s"
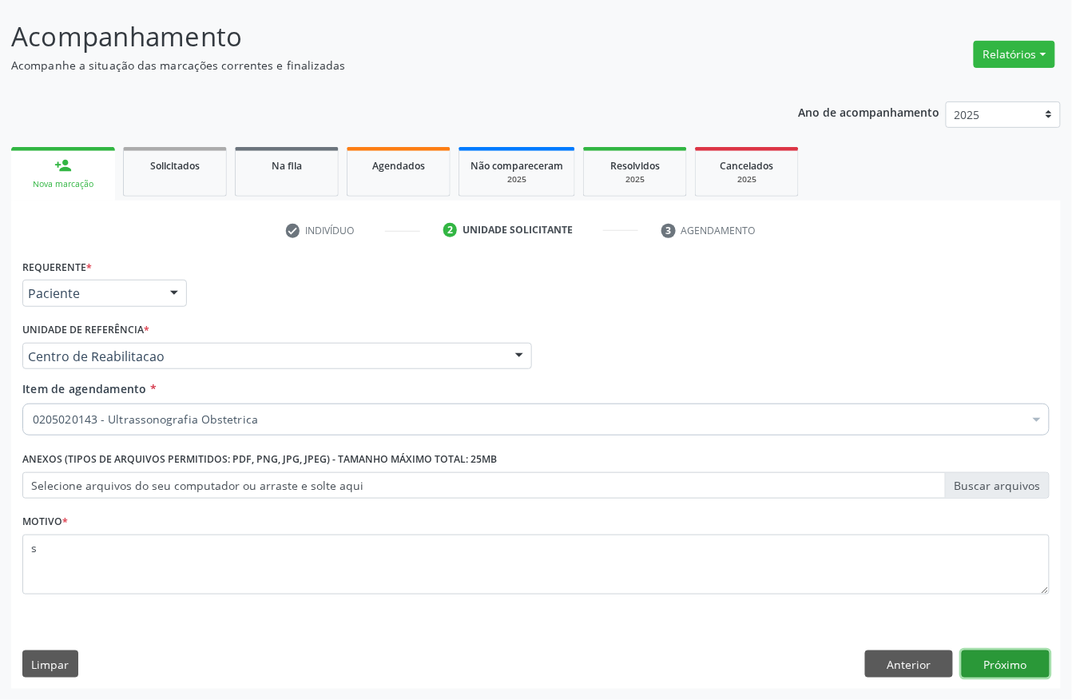
click at [1026, 663] on button "Próximo" at bounding box center [1006, 663] width 88 height 27
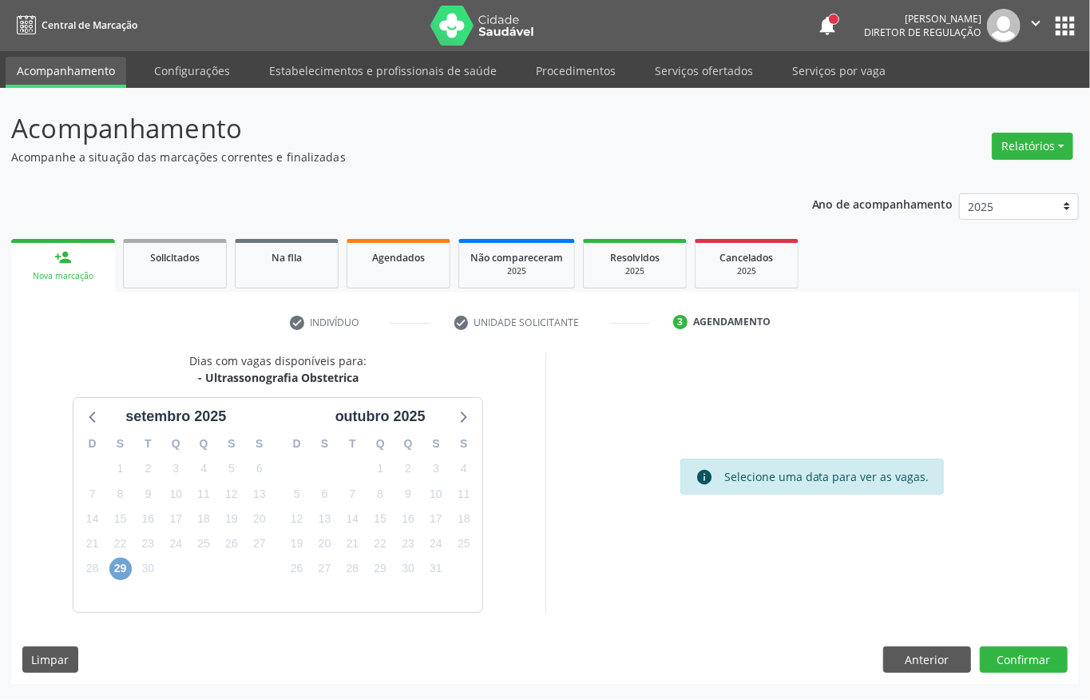
click at [117, 569] on span "29" at bounding box center [120, 569] width 22 height 22
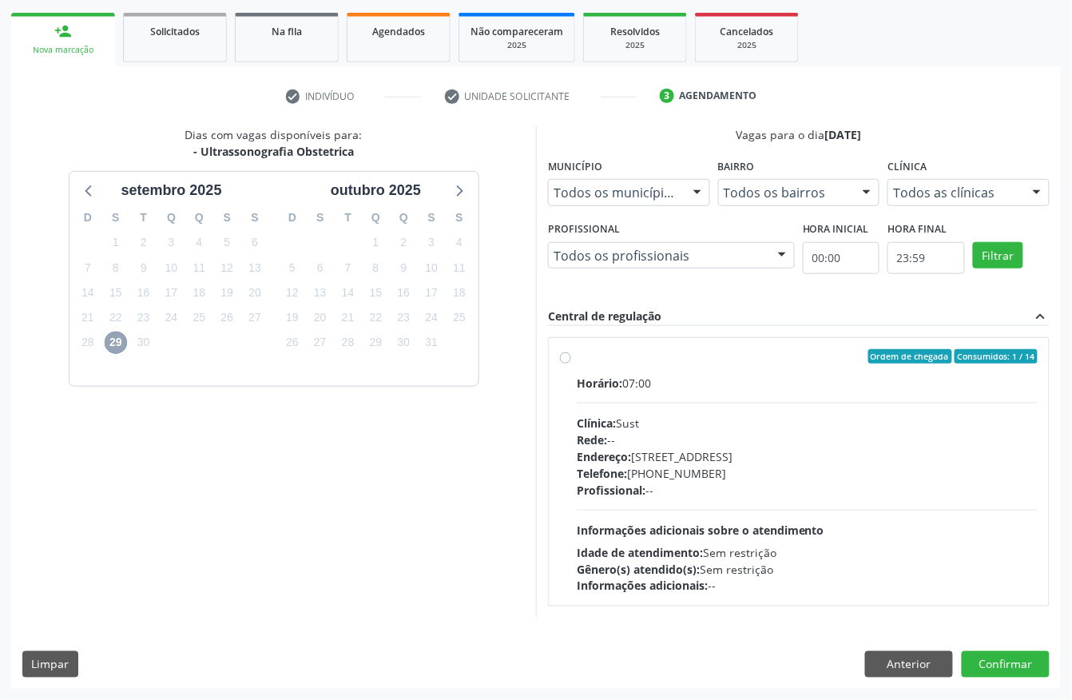
scroll to position [228, 0]
click at [644, 431] on div "Rede: --" at bounding box center [807, 439] width 461 height 17
click at [571, 363] on input "Ordem de chegada Consumidos: 1 / 14 Horário: 07:00 Clínica: Sust Rede: -- Ender…" at bounding box center [565, 356] width 11 height 14
radio input "true"
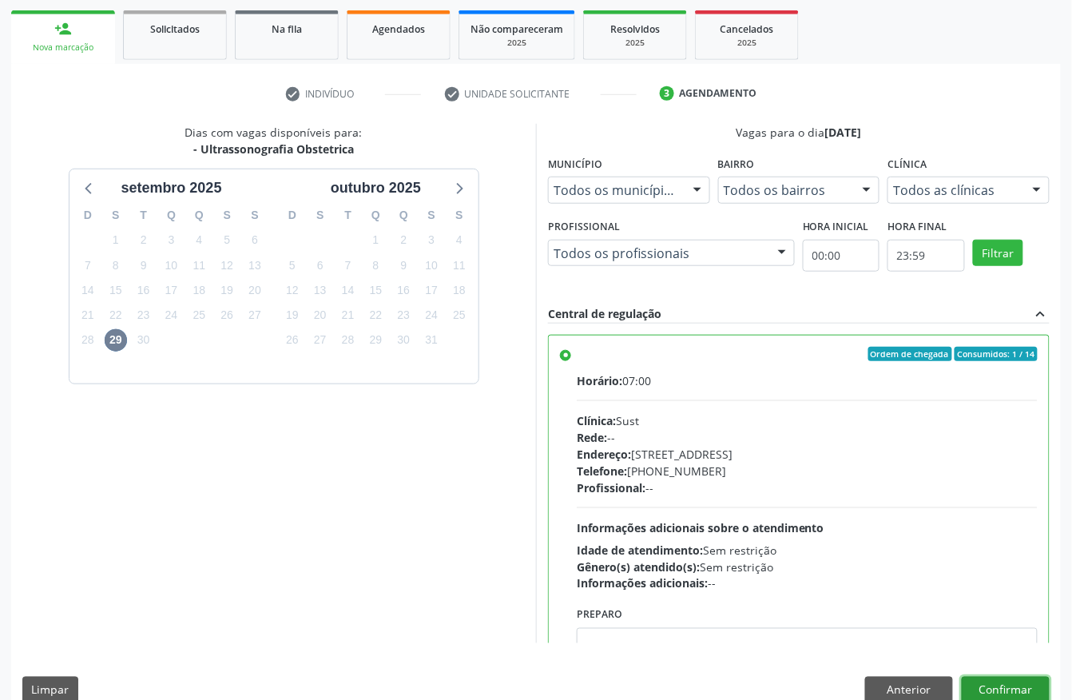
click at [970, 688] on button "Confirmar" at bounding box center [1006, 690] width 88 height 27
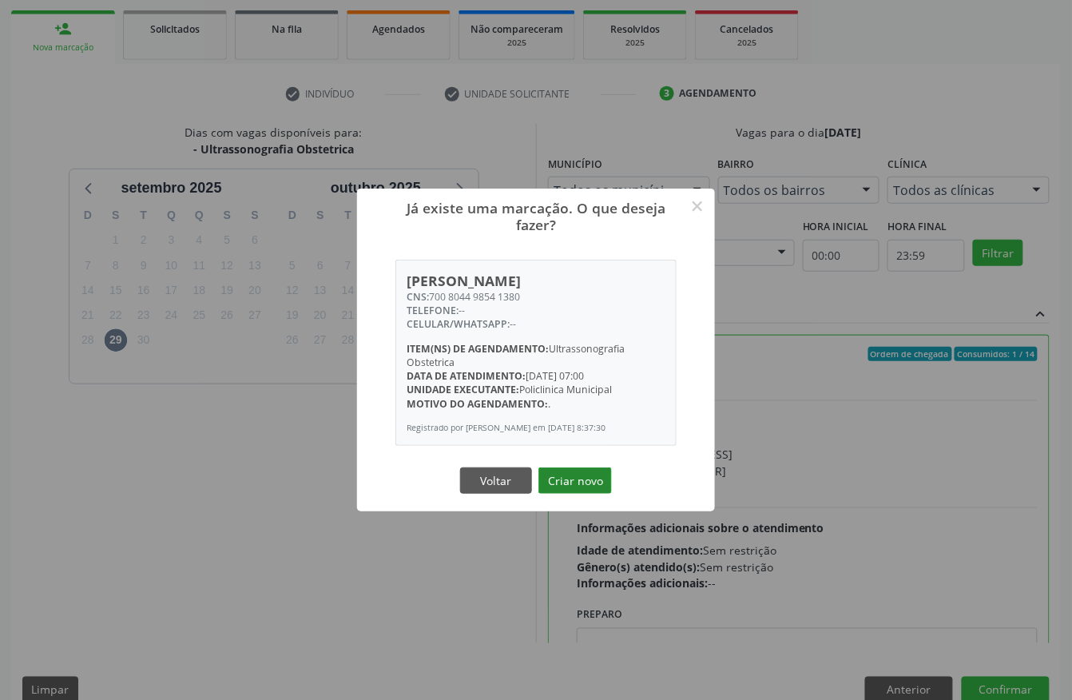
click at [573, 483] on button "Criar novo" at bounding box center [574, 480] width 73 height 27
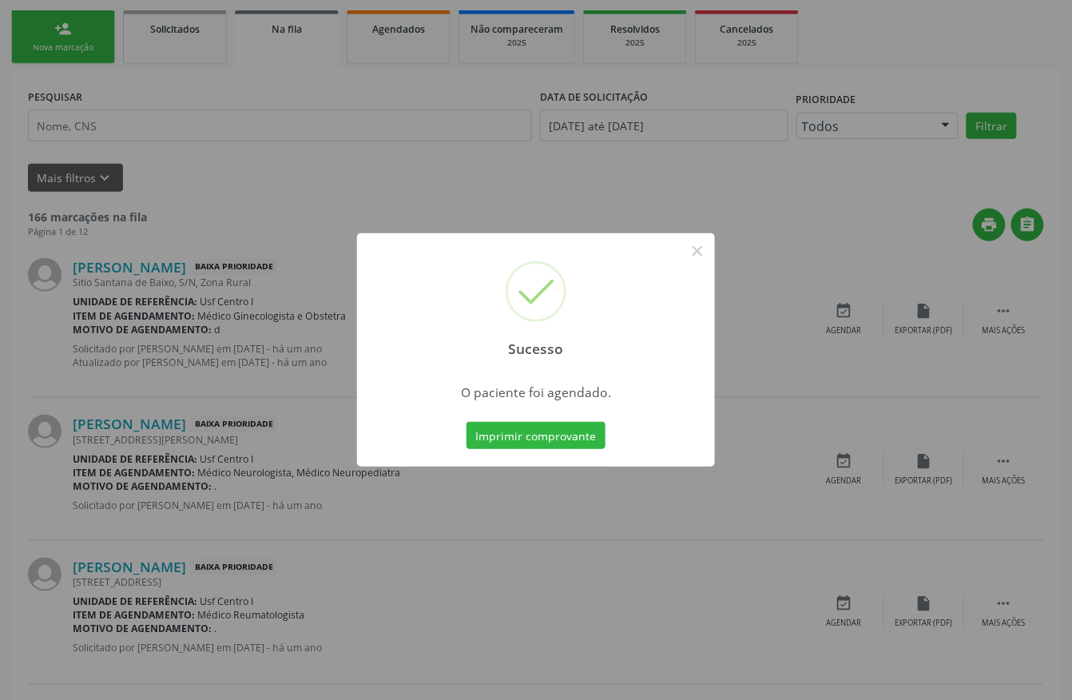
scroll to position [0, 0]
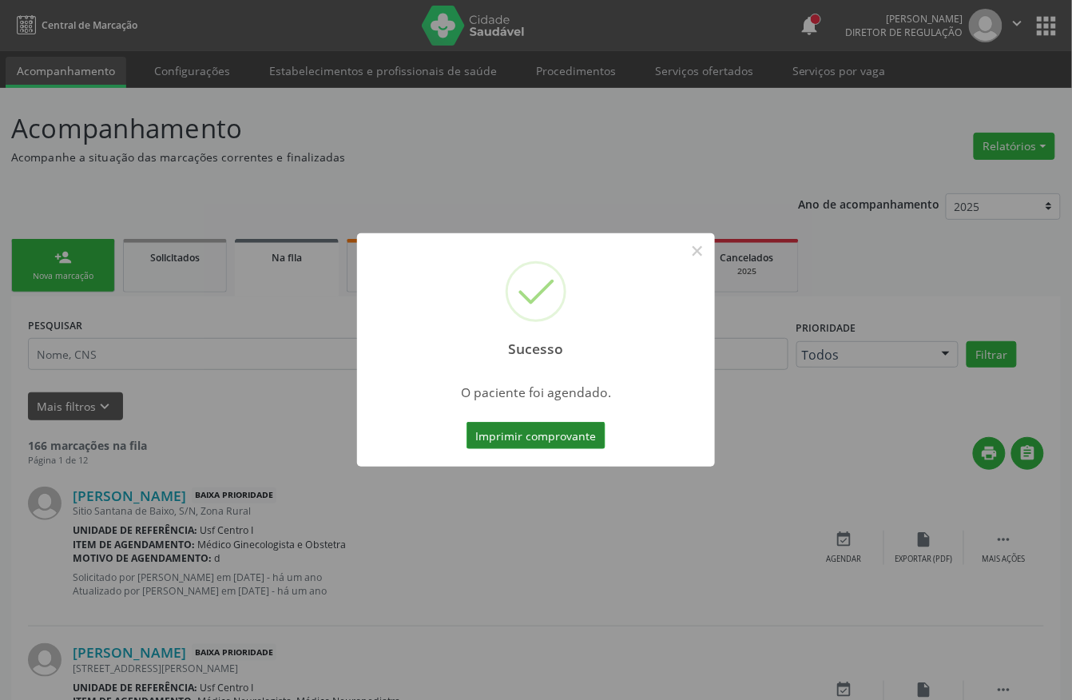
click at [572, 423] on button "Imprimir comprovante" at bounding box center [535, 435] width 139 height 27
